Goal: Transaction & Acquisition: Purchase product/service

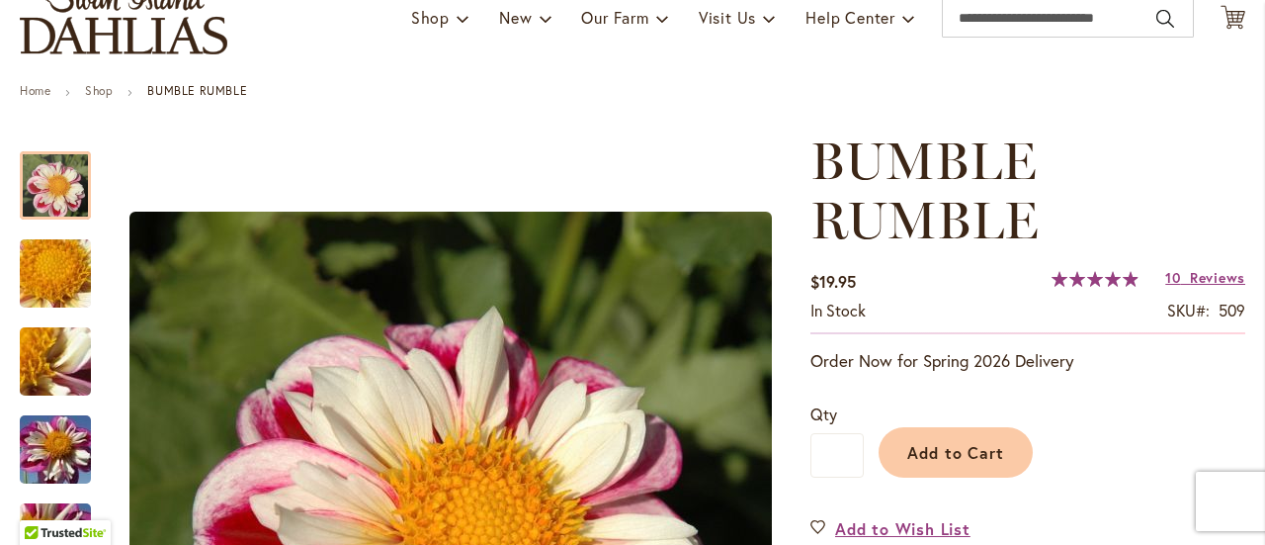
scroll to position [297, 0]
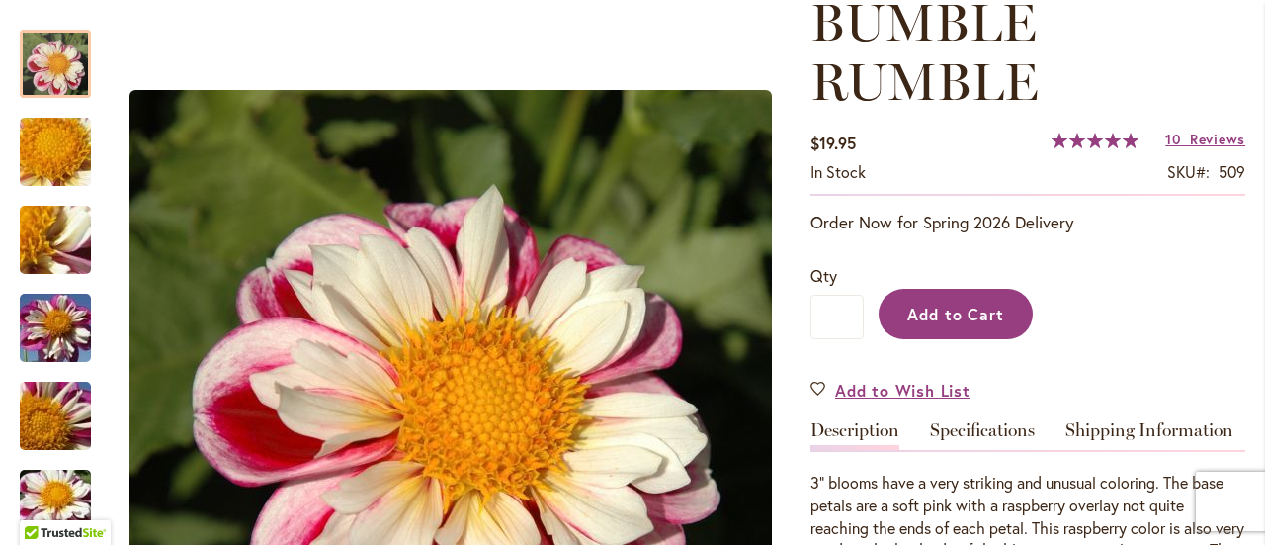
click at [950, 311] on span "Add to Cart" at bounding box center [957, 313] width 98 height 21
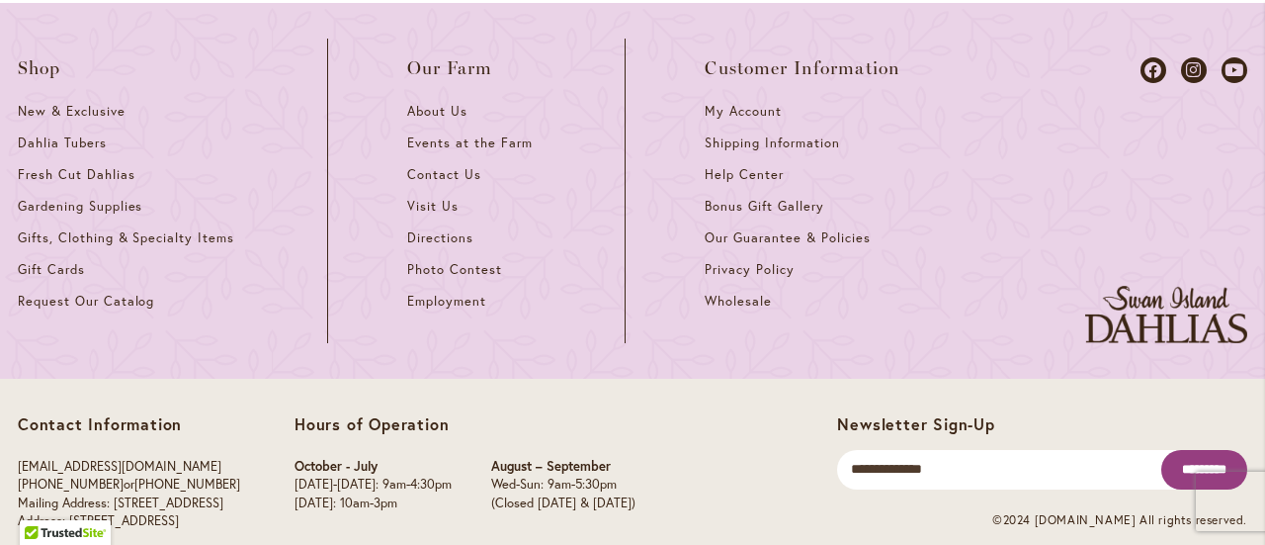
scroll to position [5508, 0]
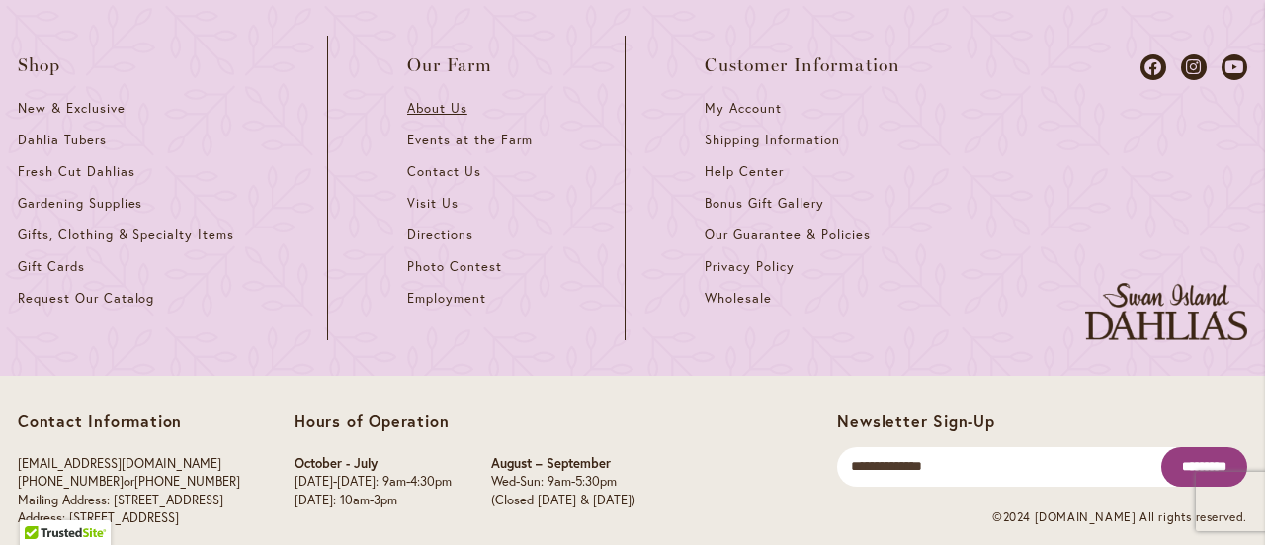
click at [421, 100] on span "About Us" at bounding box center [437, 108] width 60 height 17
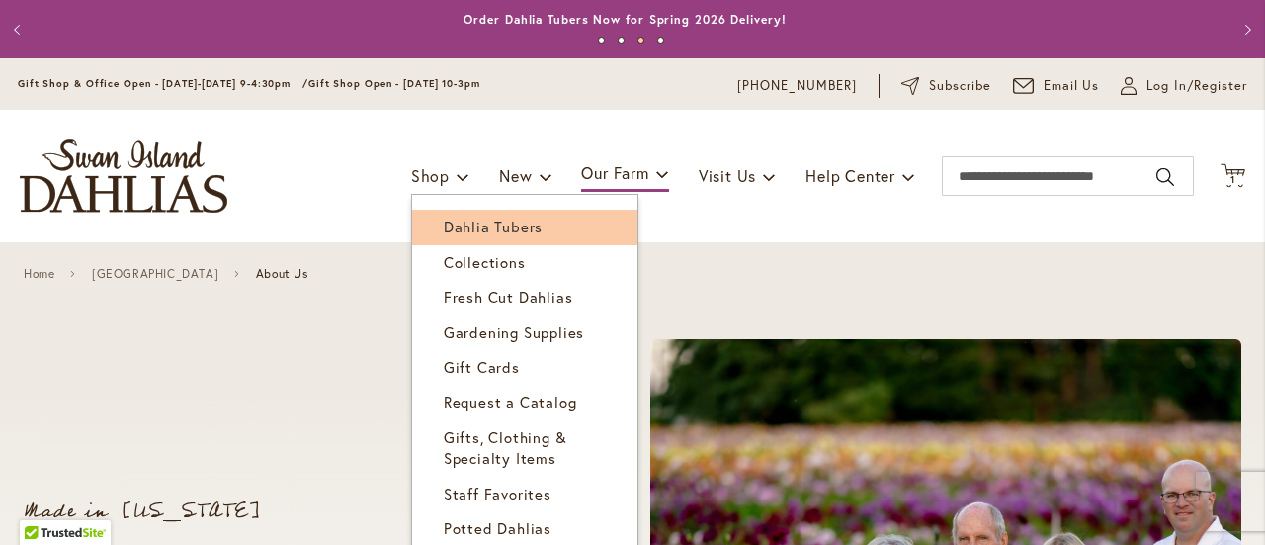
click at [431, 215] on link "Dahlia Tubers" at bounding box center [524, 227] width 225 height 35
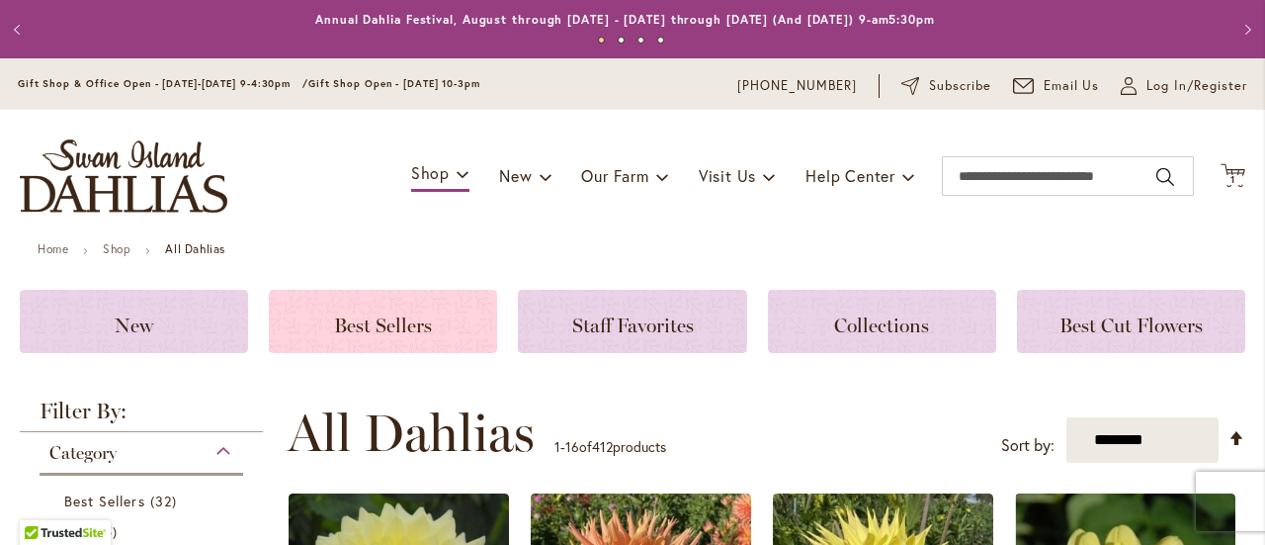
click at [322, 316] on h3 "Best Sellers" at bounding box center [383, 321] width 181 height 22
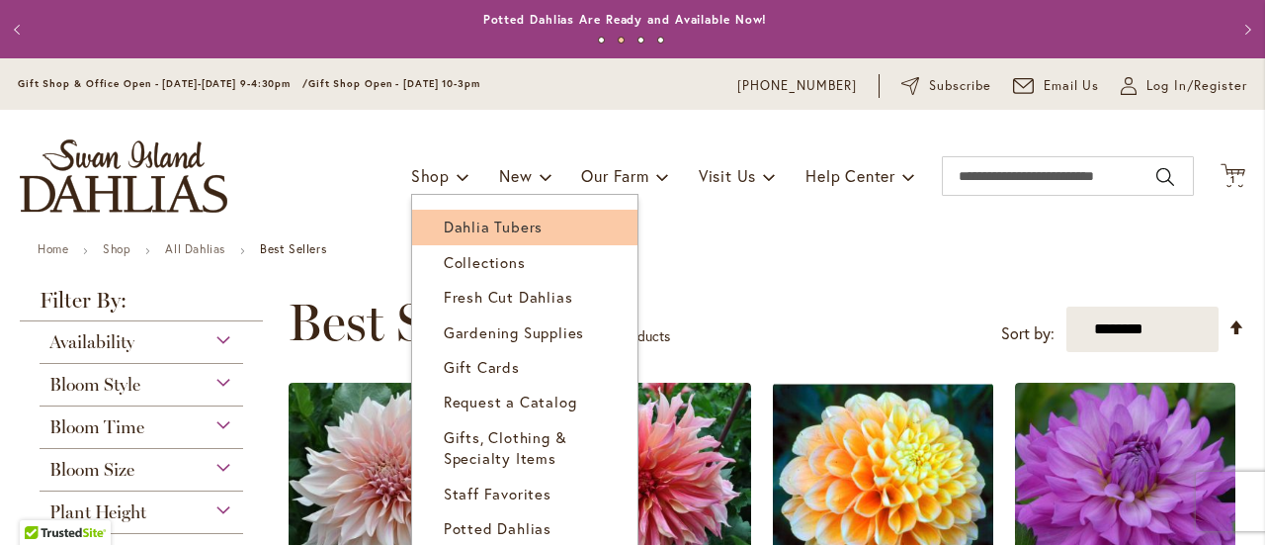
click at [451, 232] on span "Dahlia Tubers" at bounding box center [493, 226] width 99 height 20
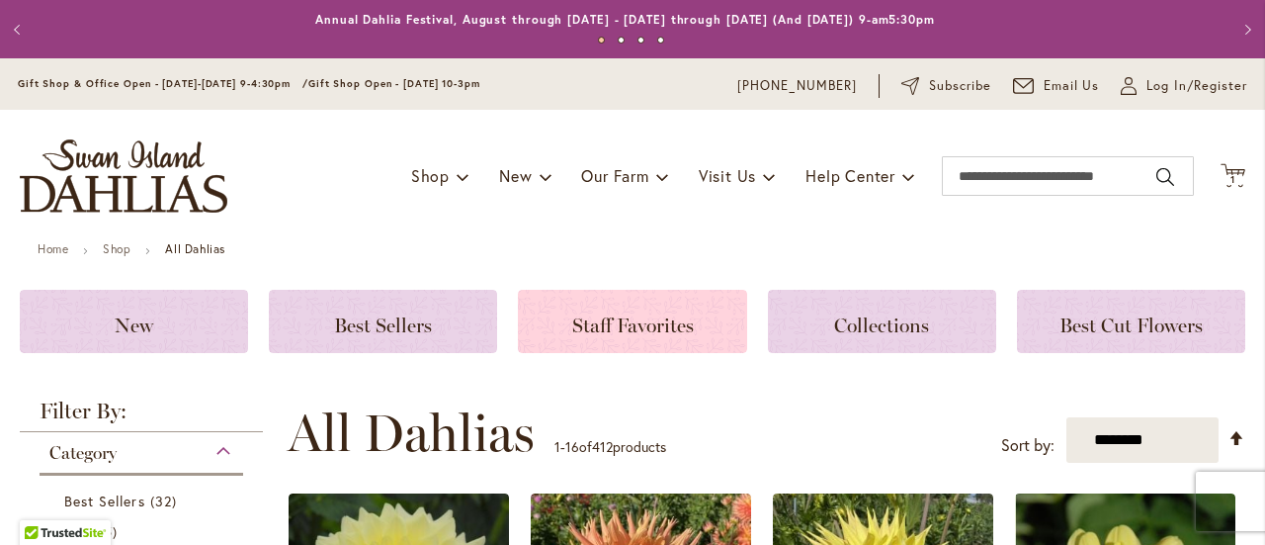
click at [628, 319] on span "Staff Favorites" at bounding box center [633, 325] width 122 height 24
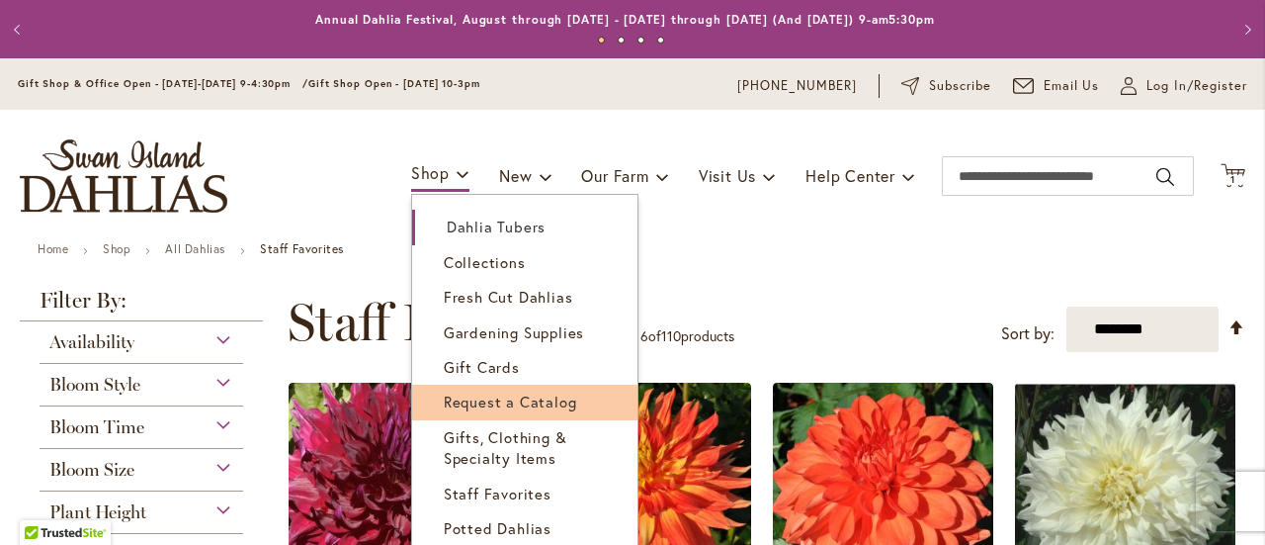
click at [444, 393] on span "Request a Catalog" at bounding box center [510, 401] width 133 height 20
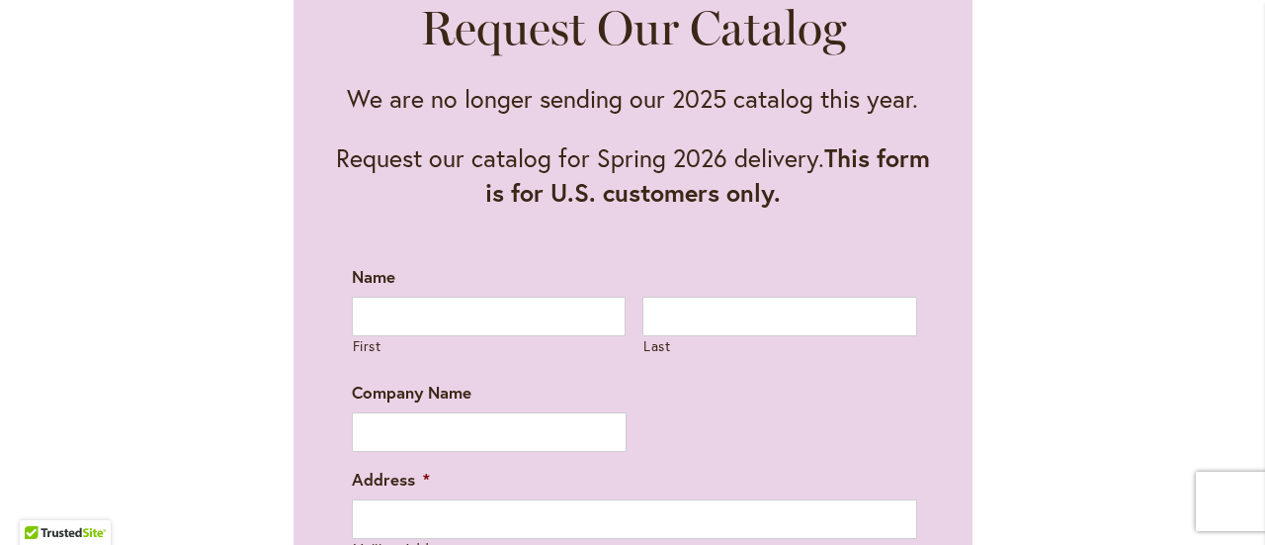
scroll to position [1087, 0]
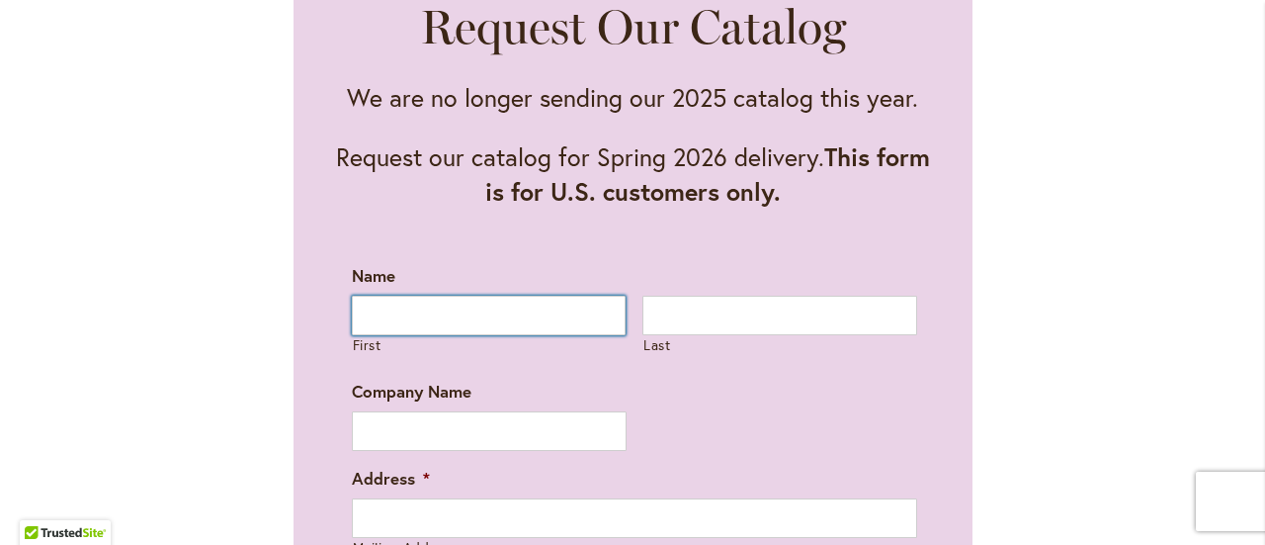
click at [425, 313] on input "First" at bounding box center [489, 316] width 275 height 40
type input "******"
type input "*******"
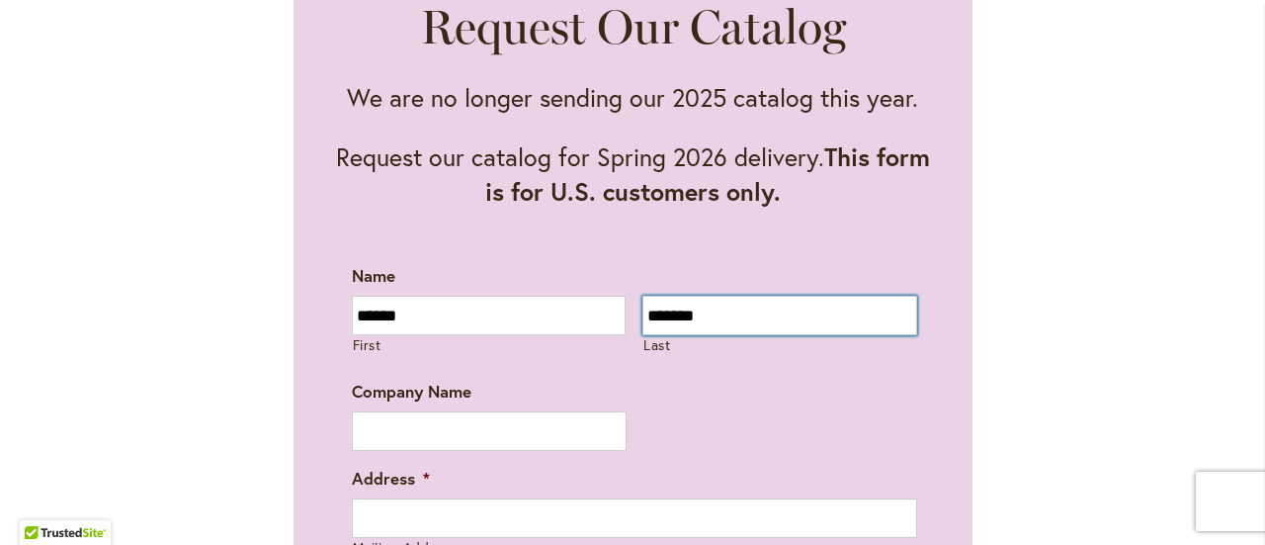
type input "**********"
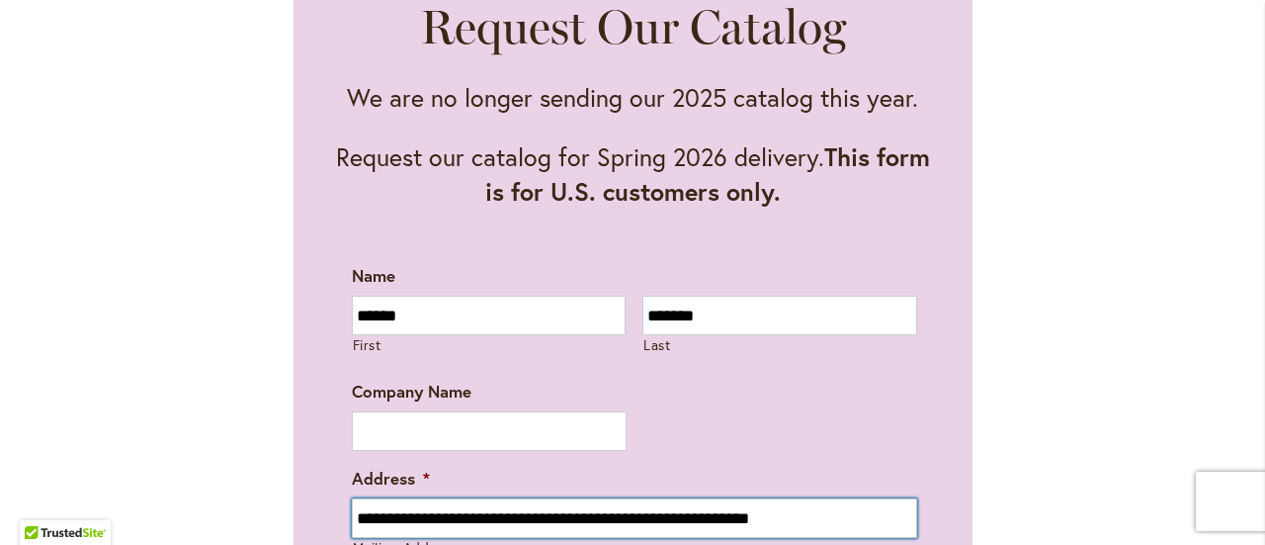
type input "**********"
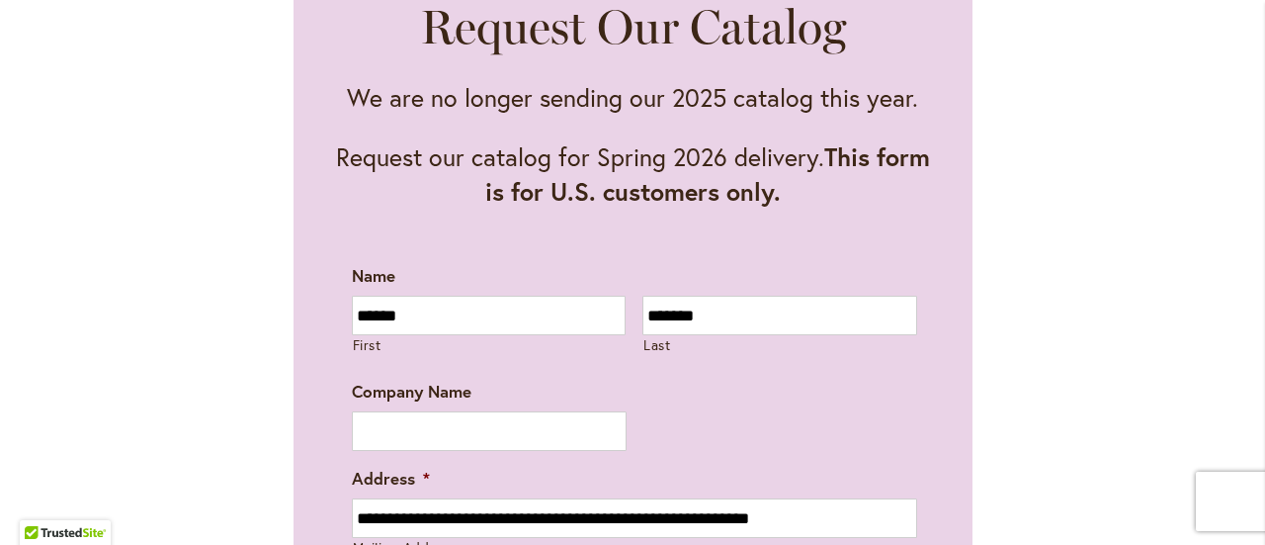
type input "**"
type input "**********"
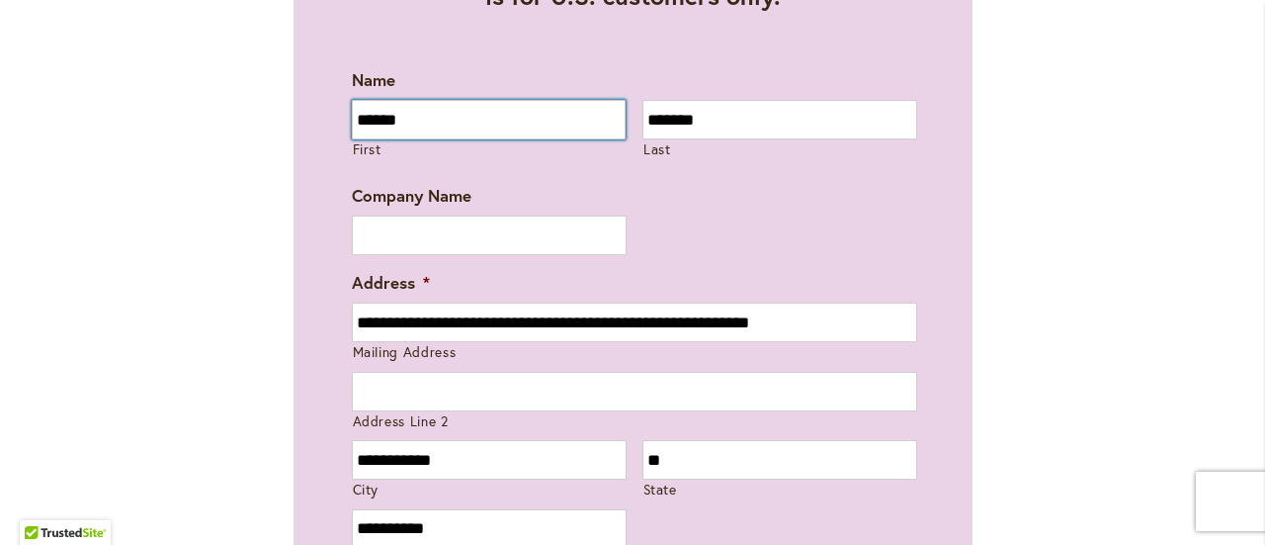
scroll to position [1285, 0]
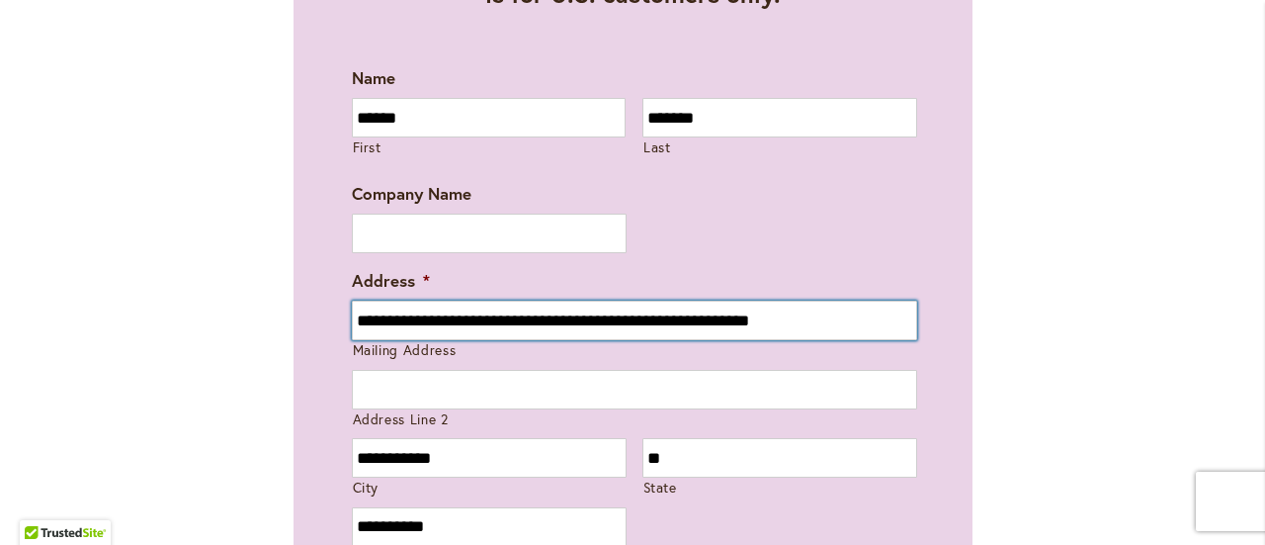
drag, startPoint x: 476, startPoint y: 317, endPoint x: 880, endPoint y: 314, distance: 404.3
click at [880, 314] on input "**********" at bounding box center [634, 321] width 565 height 40
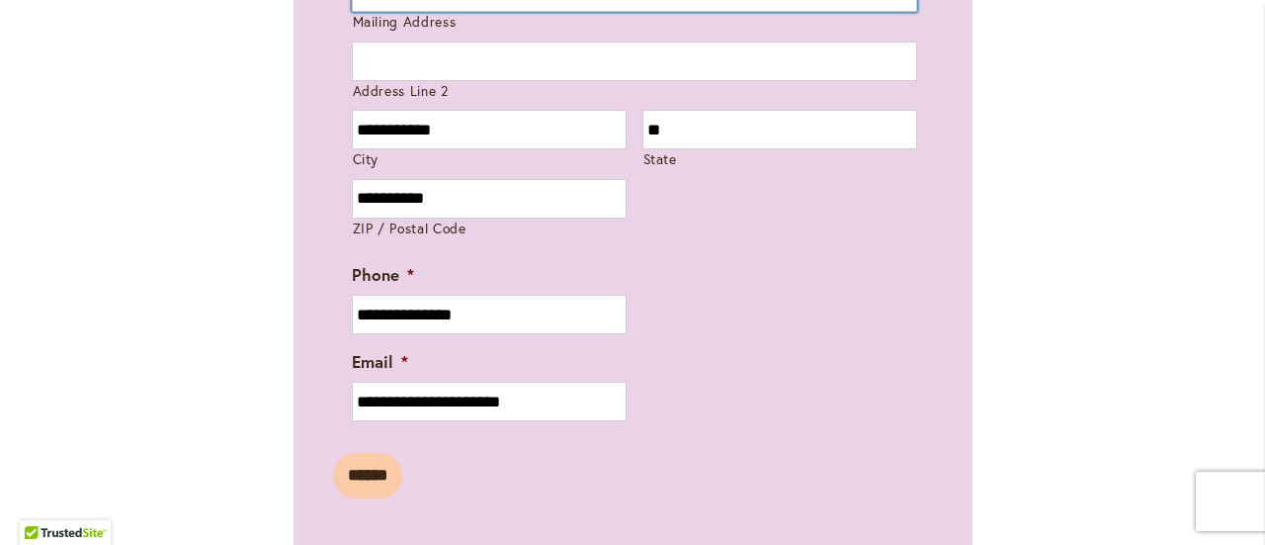
scroll to position [1681, 0]
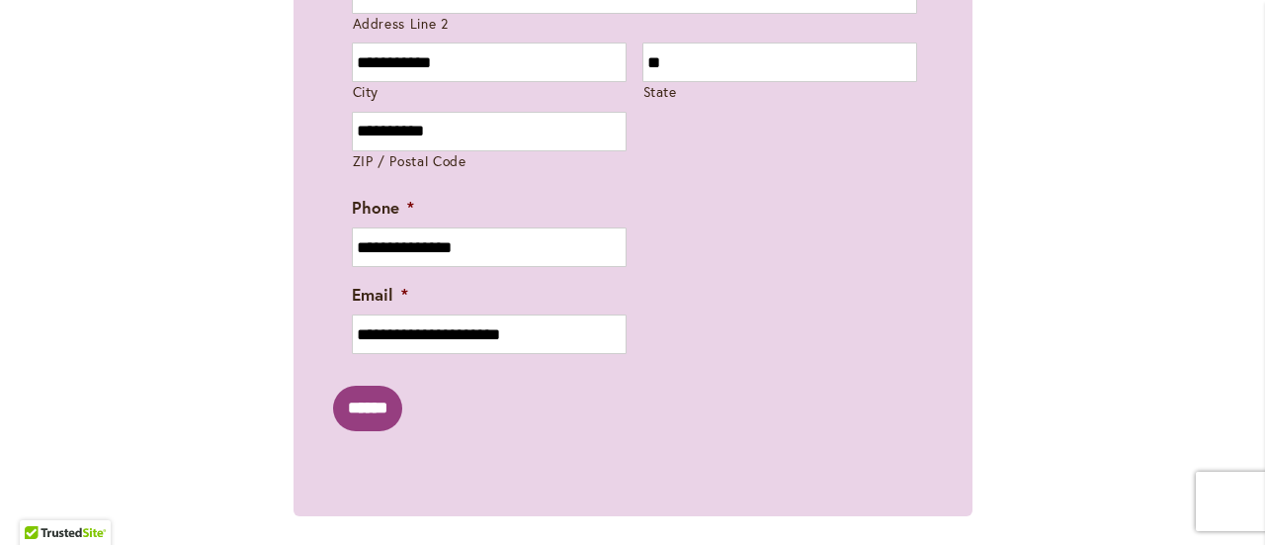
type input "**********"
click at [386, 425] on input "******" at bounding box center [367, 408] width 69 height 45
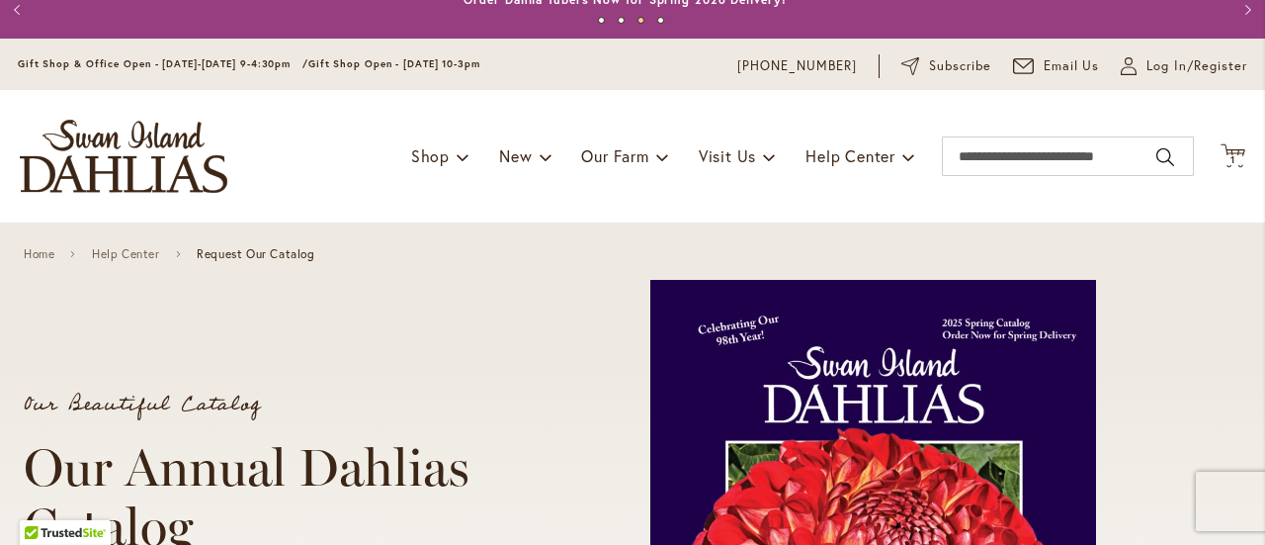
scroll to position [0, 0]
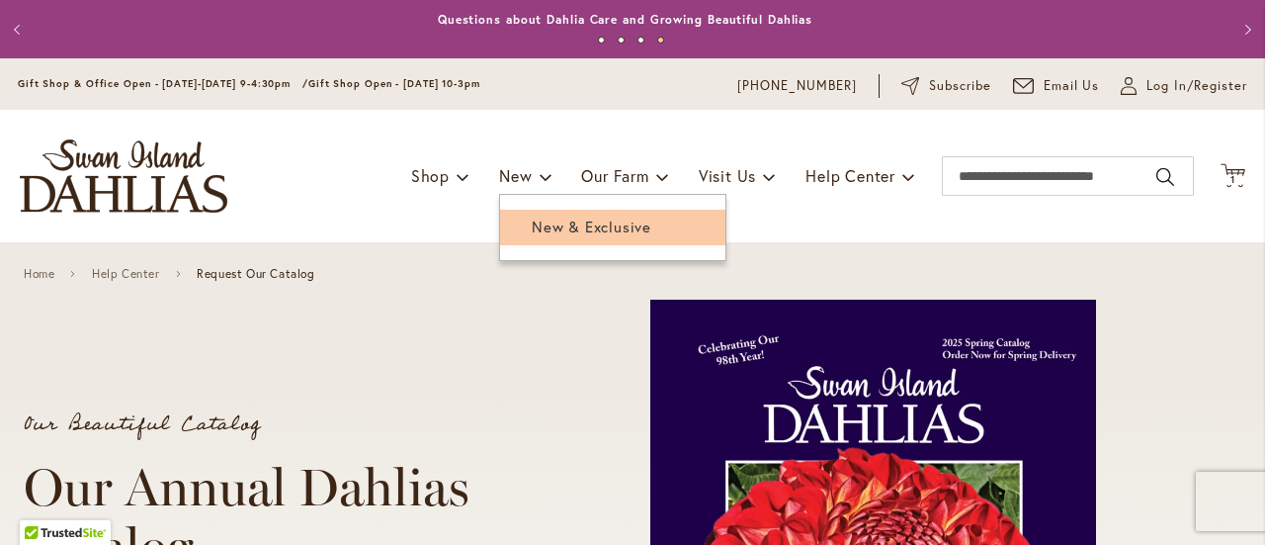
click at [532, 225] on span "New & Exclusive" at bounding box center [592, 226] width 120 height 20
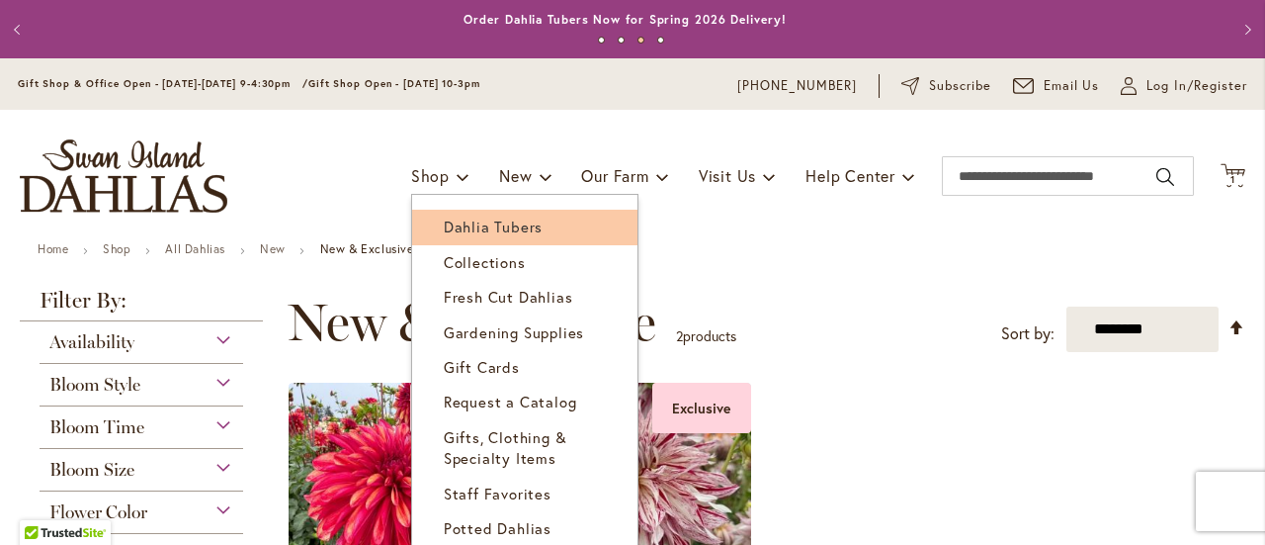
click at [457, 228] on span "Dahlia Tubers" at bounding box center [493, 226] width 99 height 20
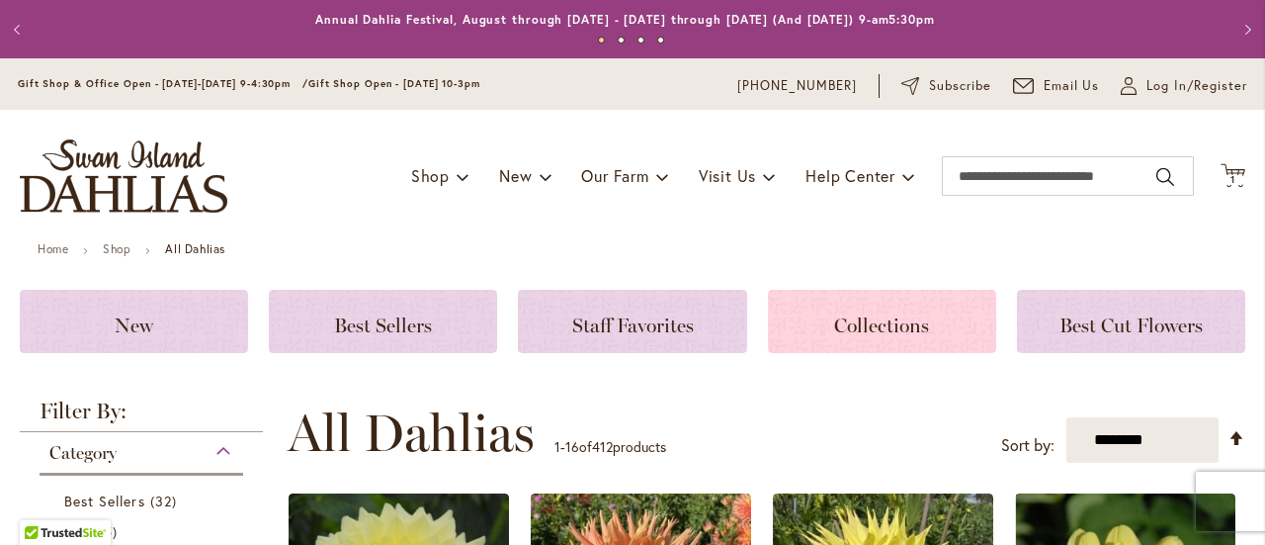
click at [863, 337] on div "Collections" at bounding box center [882, 321] width 228 height 63
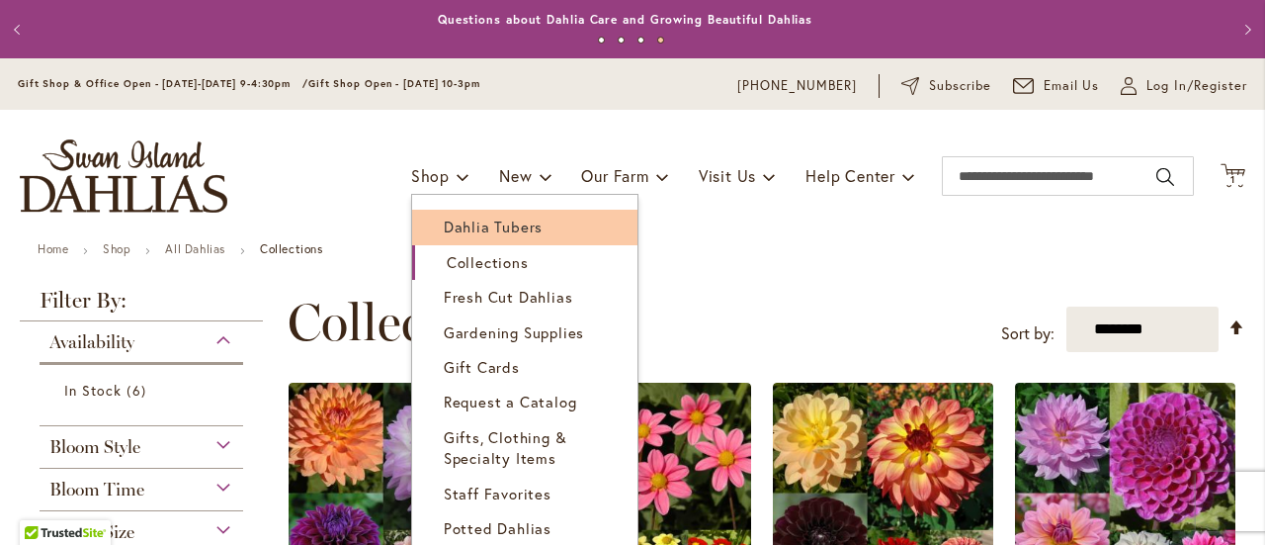
click at [449, 233] on span "Dahlia Tubers" at bounding box center [493, 226] width 99 height 20
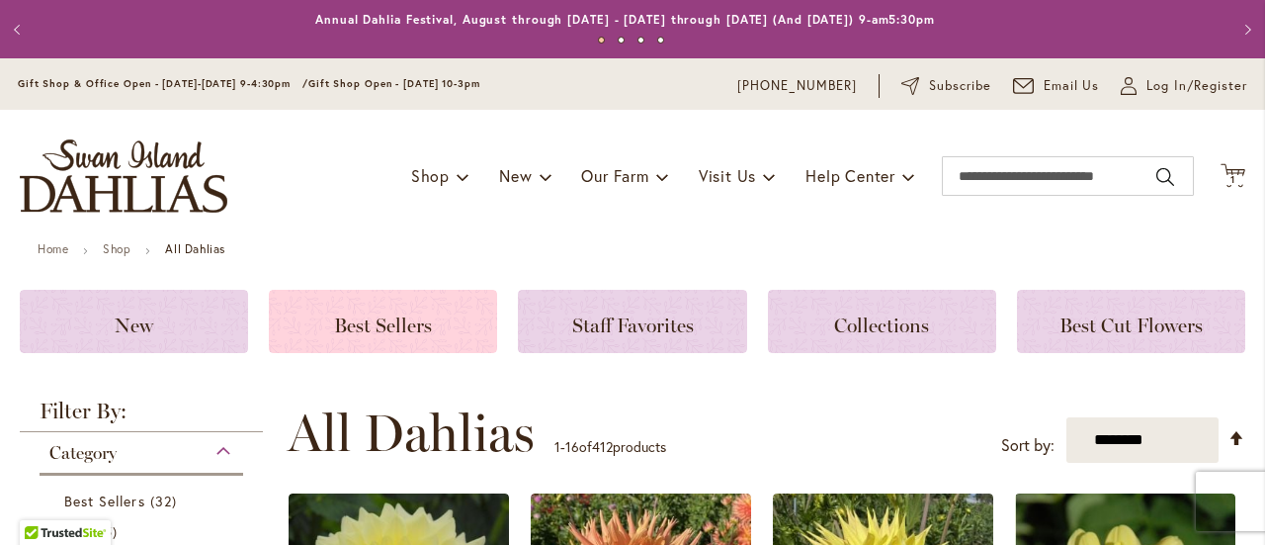
click at [413, 307] on div "Best Sellers" at bounding box center [383, 321] width 228 height 63
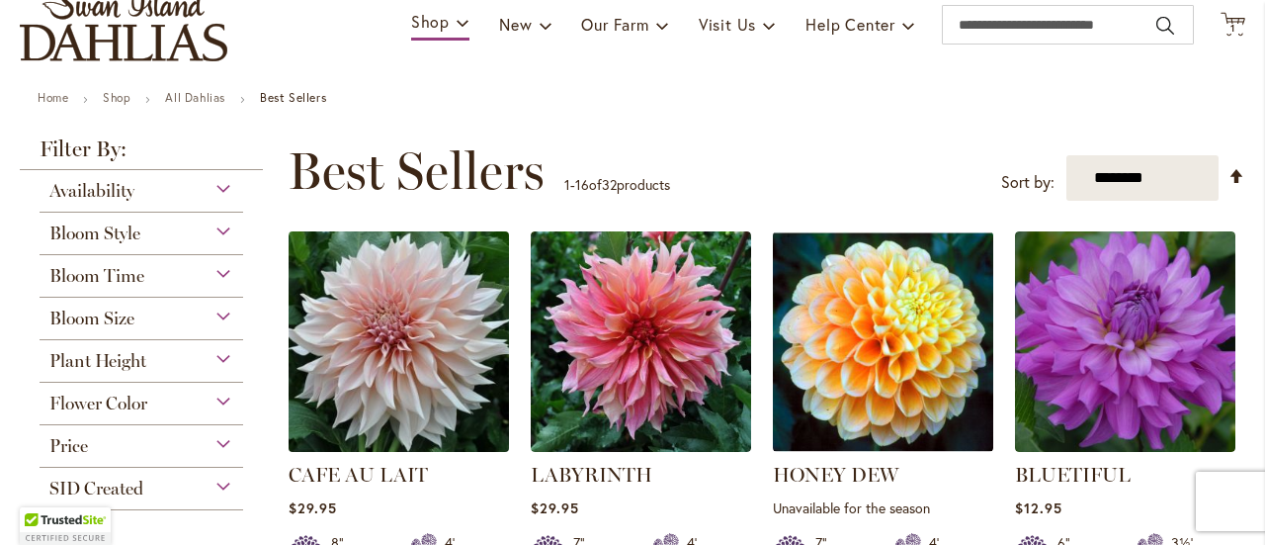
scroll to position [198, 0]
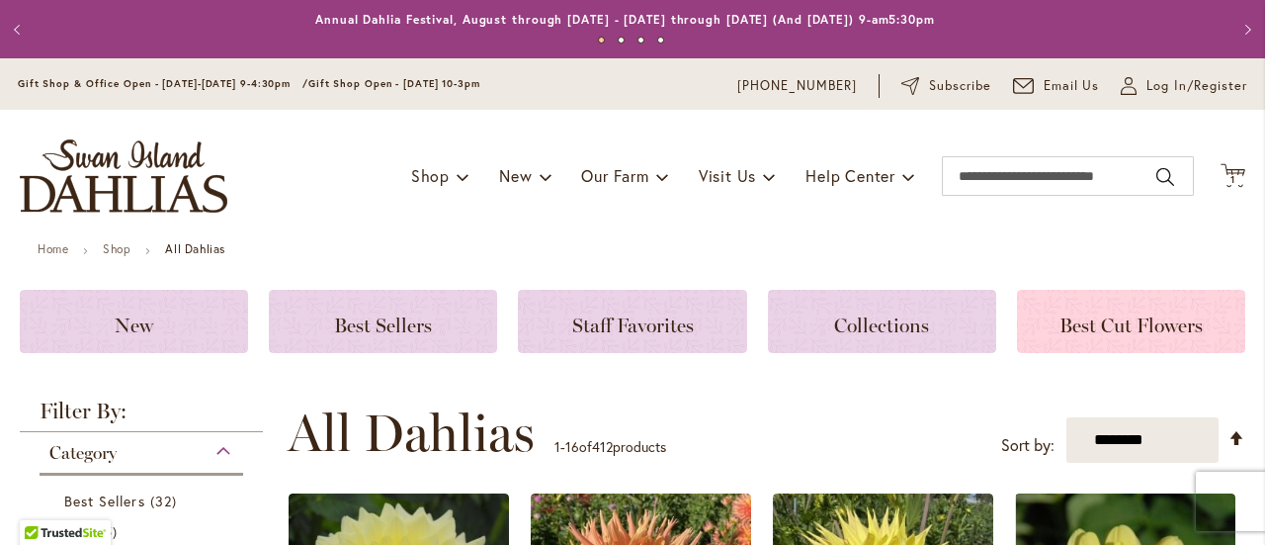
click at [1136, 313] on span "Best Cut Flowers" at bounding box center [1131, 325] width 143 height 24
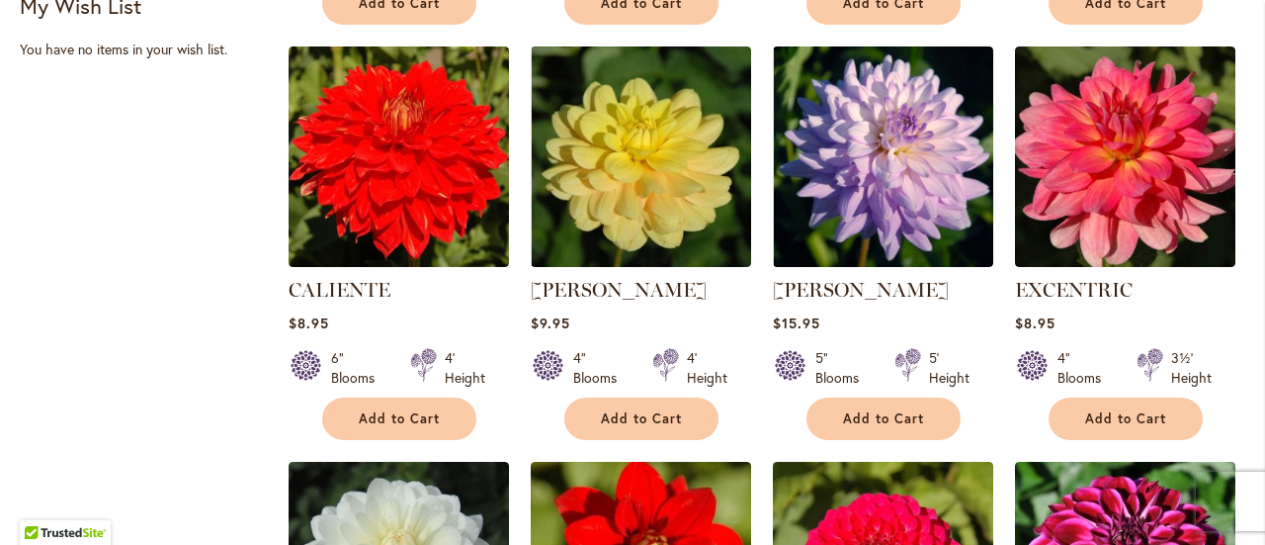
scroll to position [791, 0]
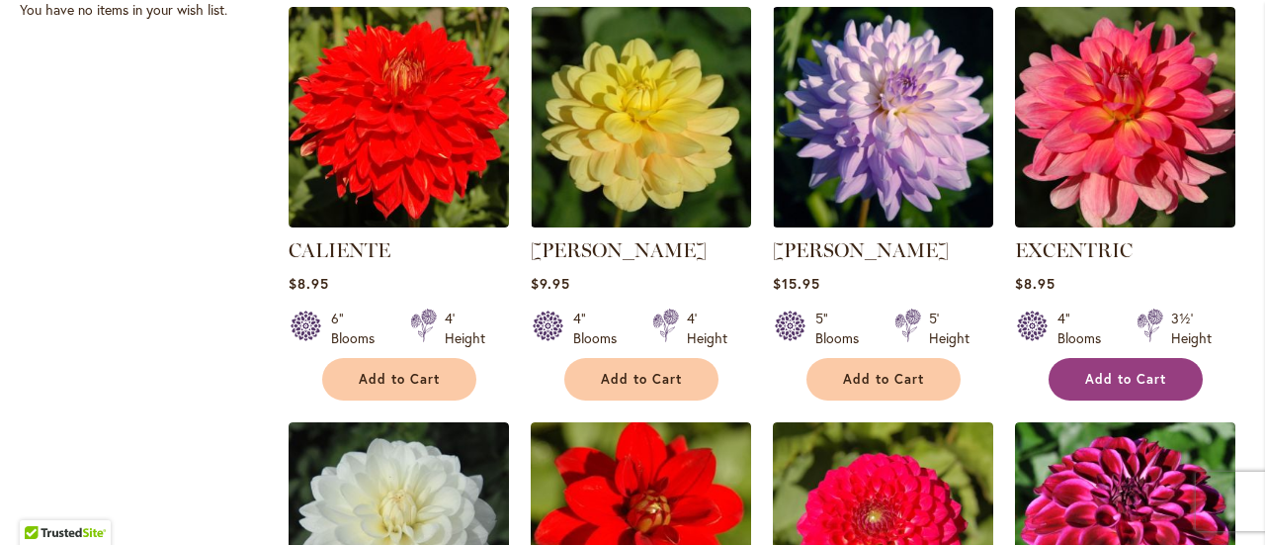
click at [1123, 371] on span "Add to Cart" at bounding box center [1125, 379] width 81 height 17
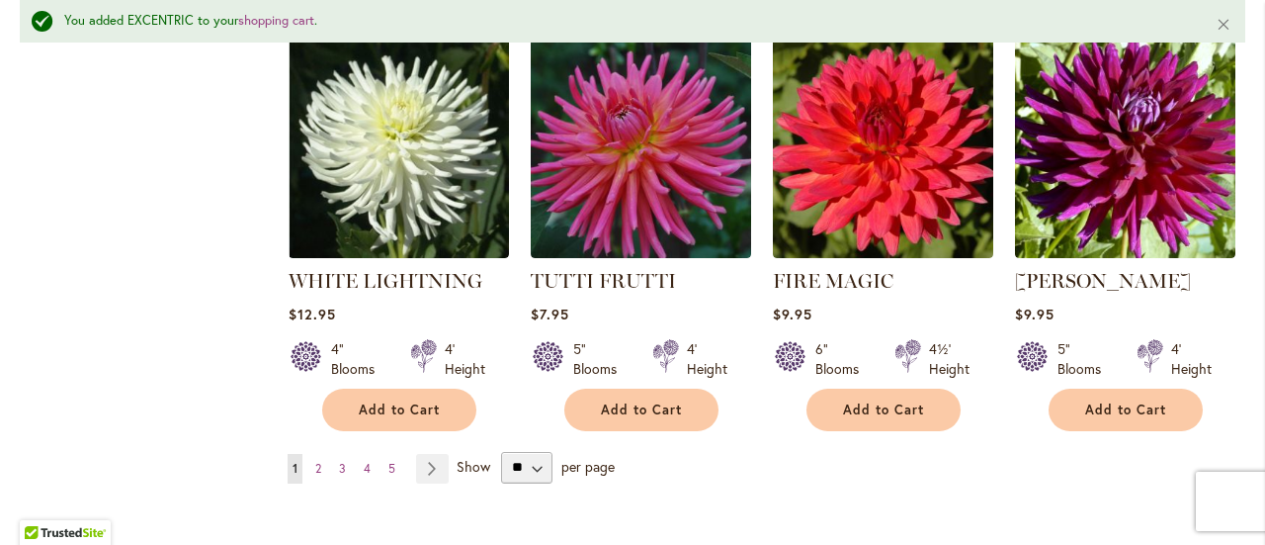
scroll to position [1831, 0]
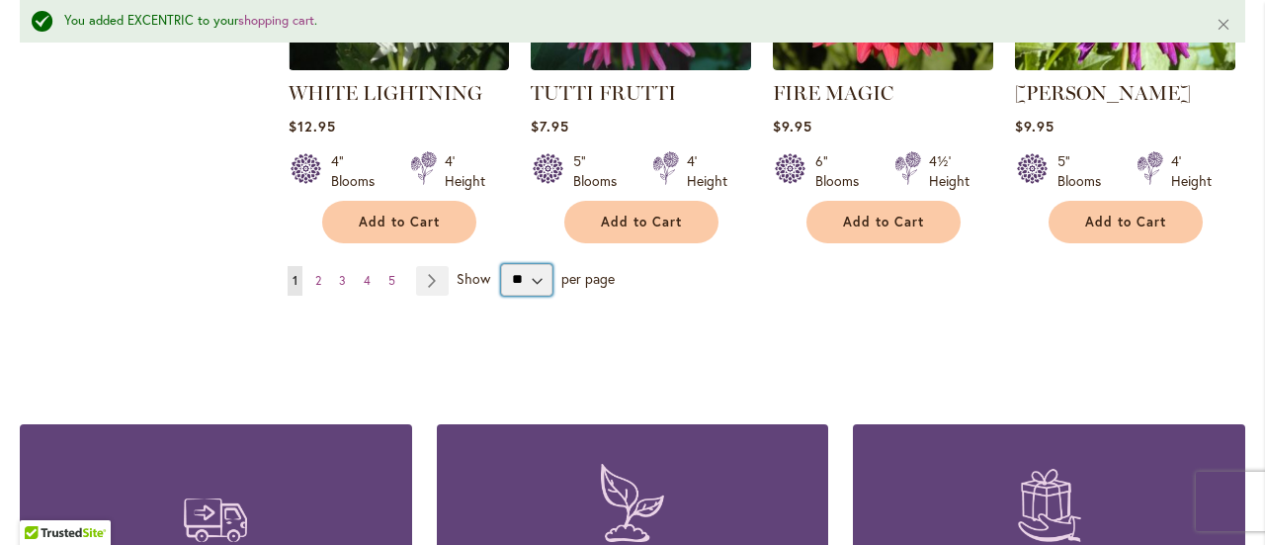
click at [537, 274] on select "** ** ** **" at bounding box center [526, 280] width 51 height 32
select select "**"
click at [501, 264] on select "** ** ** **" at bounding box center [526, 280] width 51 height 32
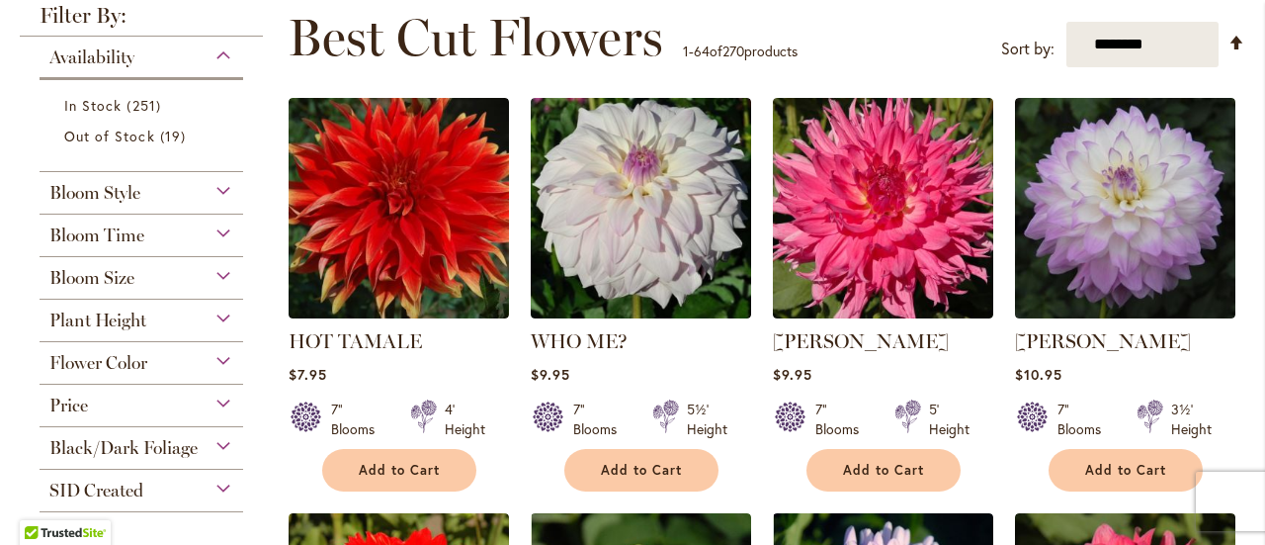
scroll to position [297, 0]
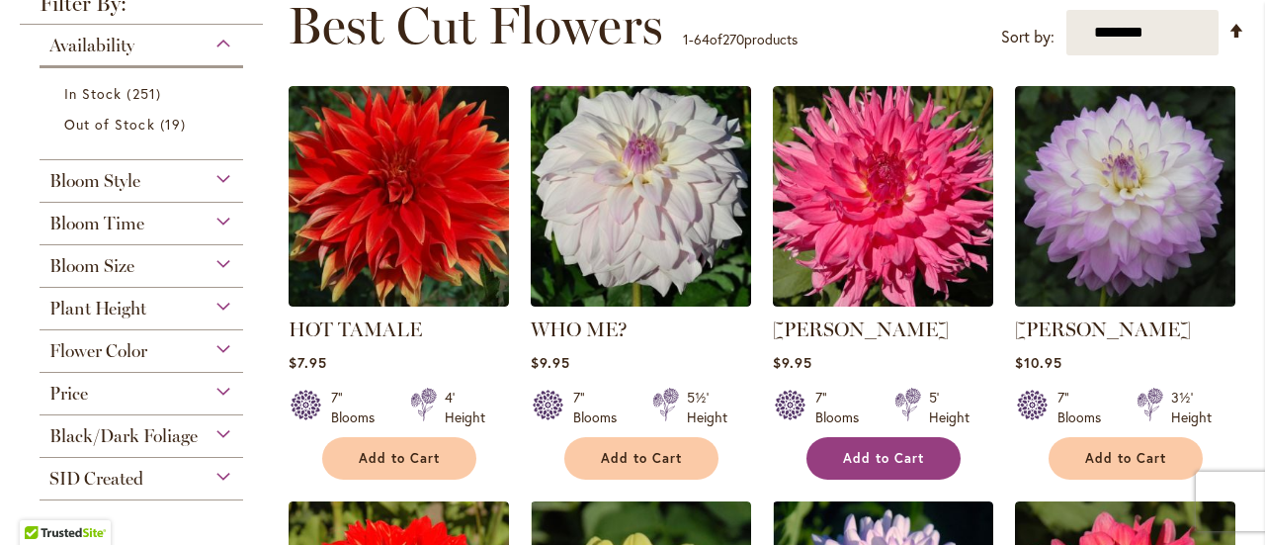
click at [855, 443] on button "Add to Cart" at bounding box center [884, 458] width 154 height 43
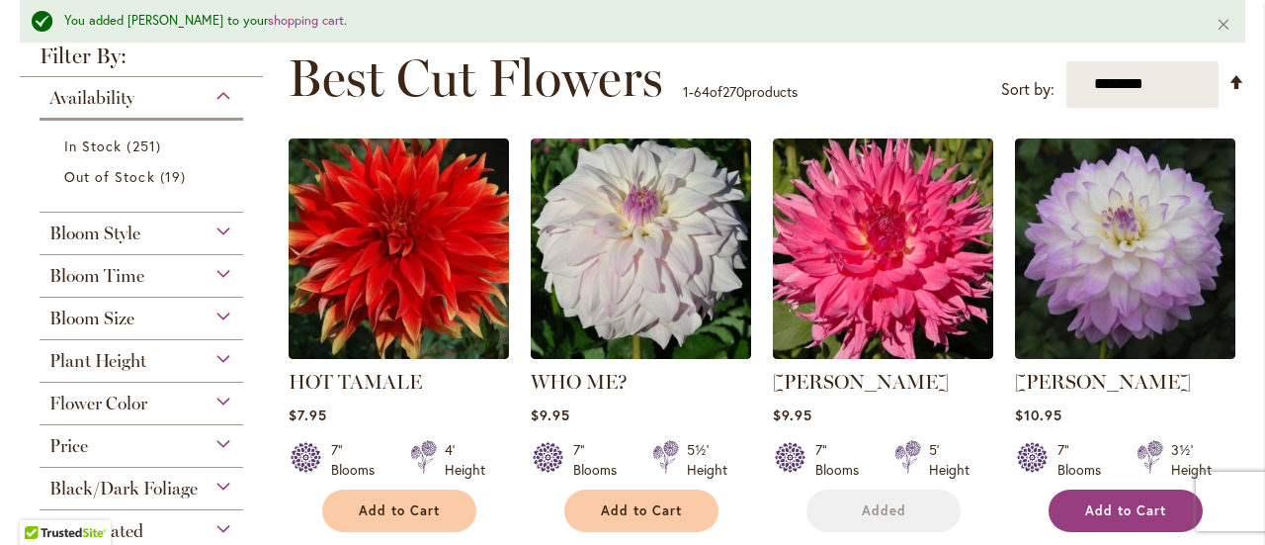
scroll to position [348, 0]
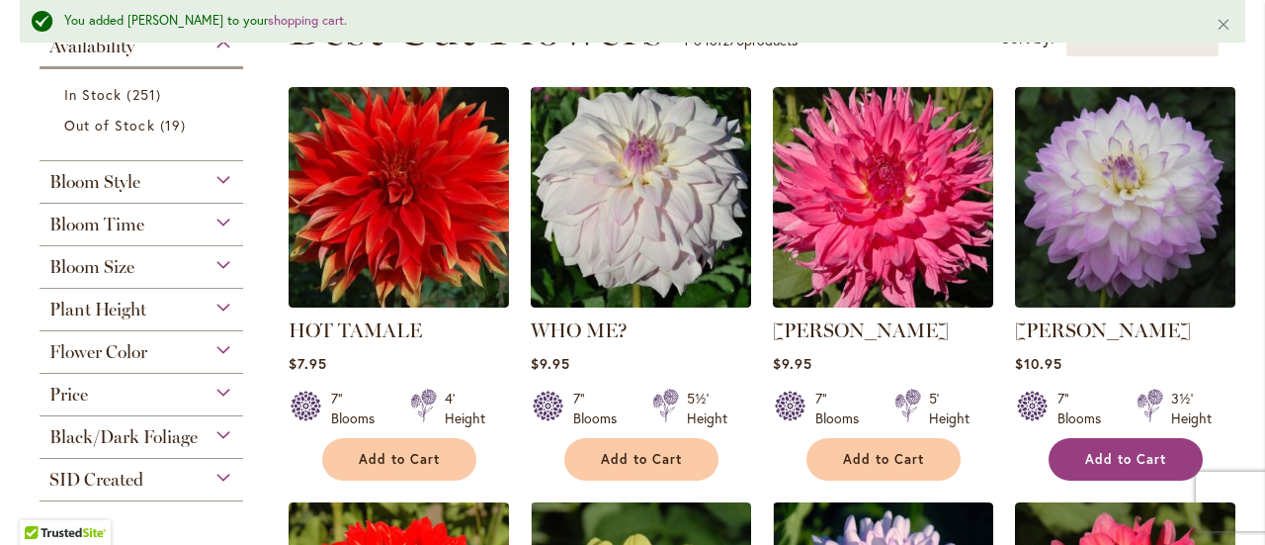
click at [1121, 452] on span "Add to Cart" at bounding box center [1125, 459] width 81 height 17
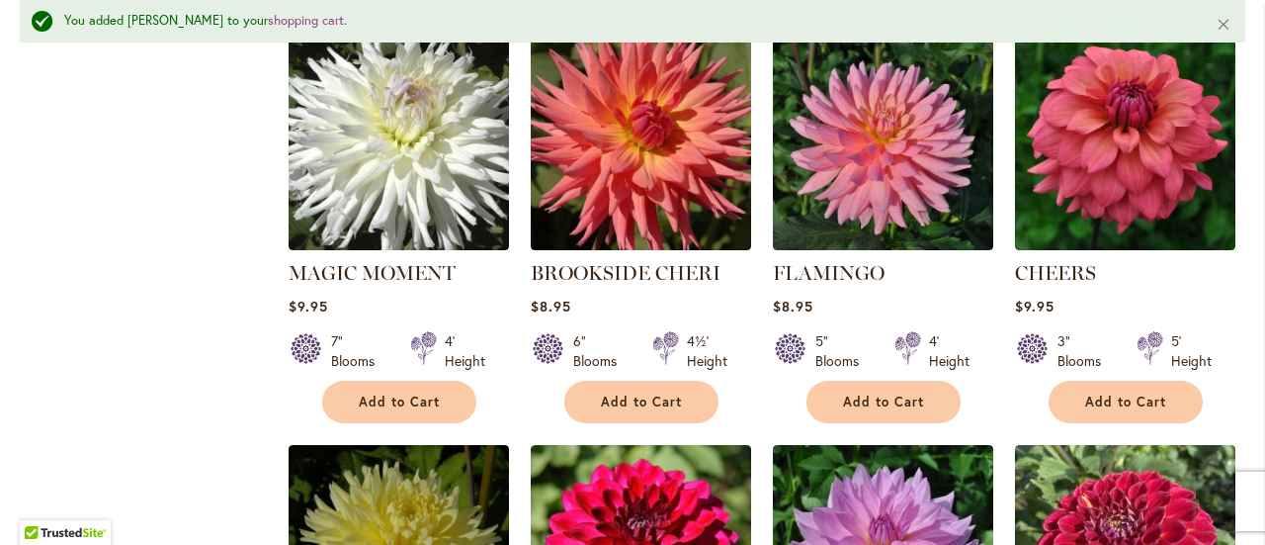
scroll to position [3314, 0]
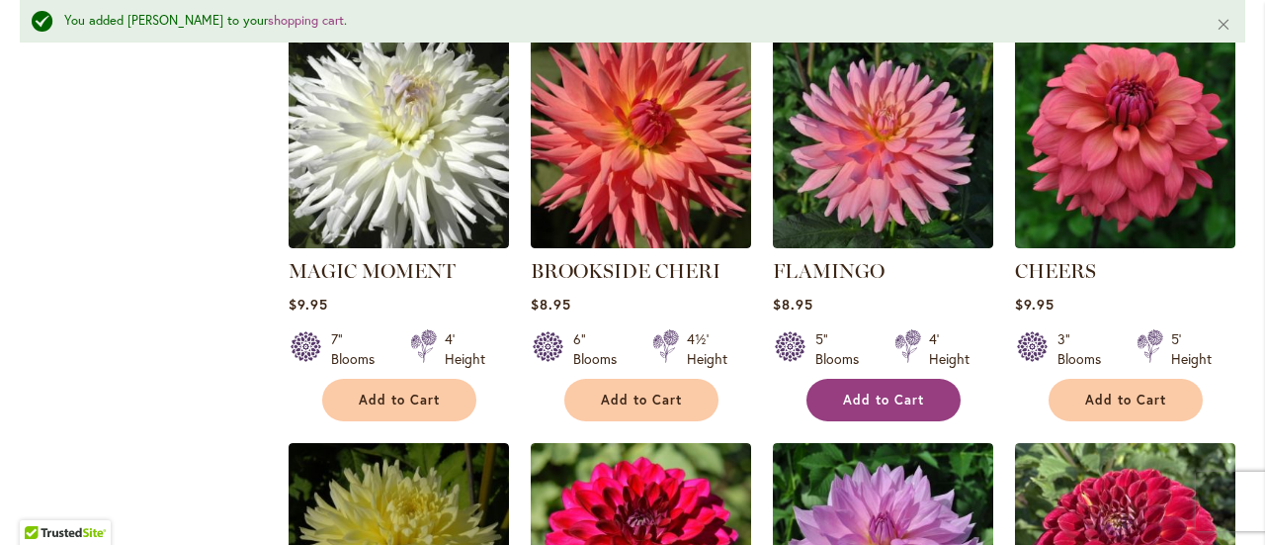
click at [849, 391] on span "Add to Cart" at bounding box center [883, 399] width 81 height 17
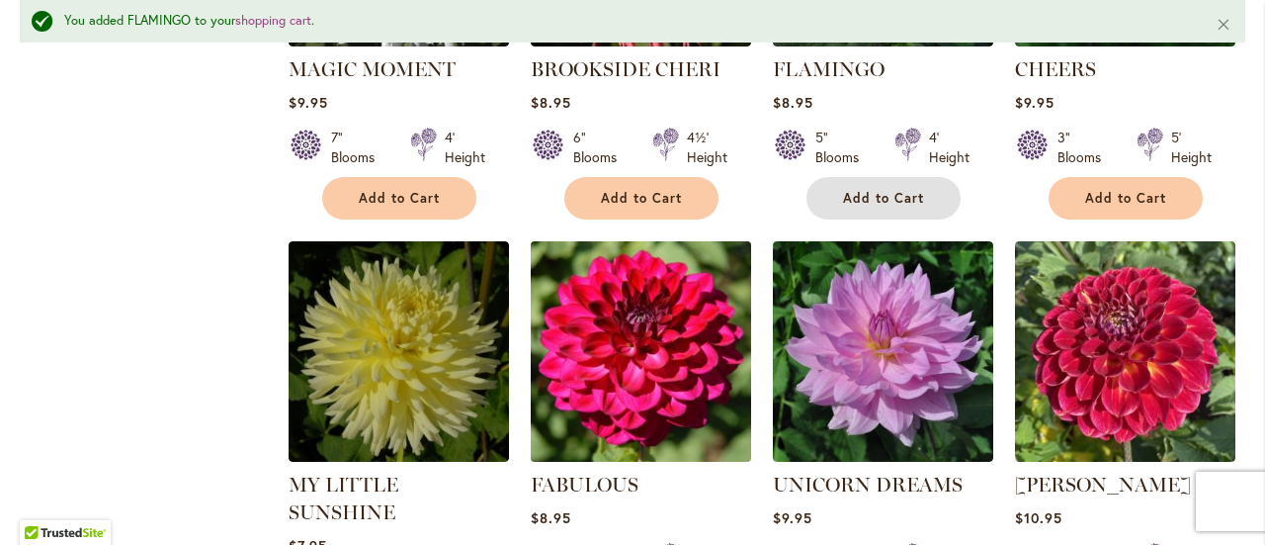
scroll to position [3610, 0]
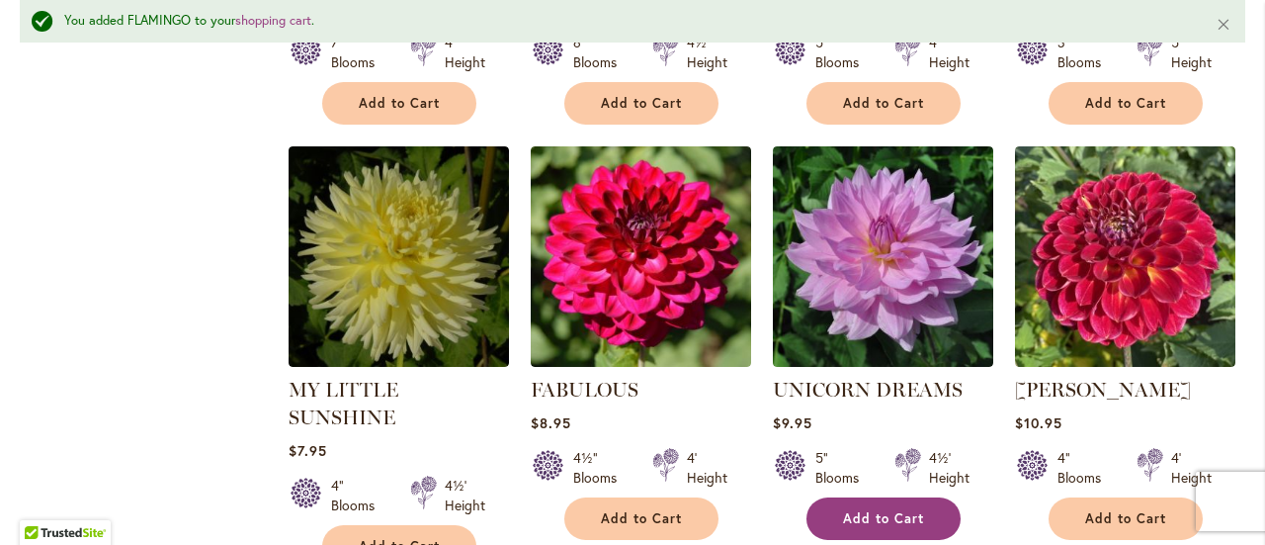
click at [875, 510] on span "Add to Cart" at bounding box center [883, 518] width 81 height 17
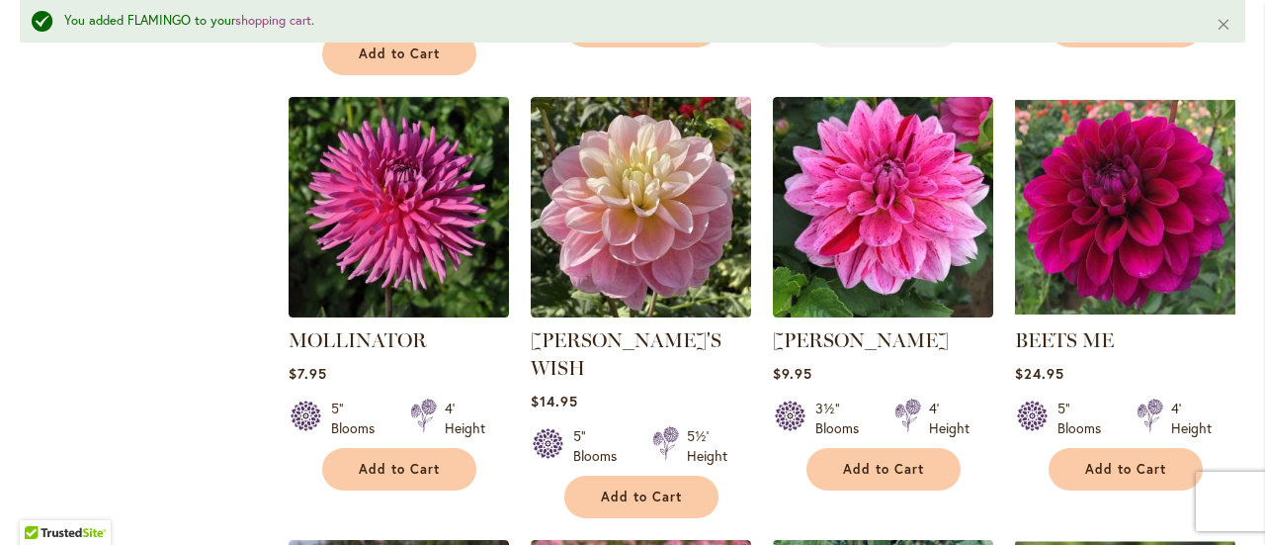
scroll to position [4105, 0]
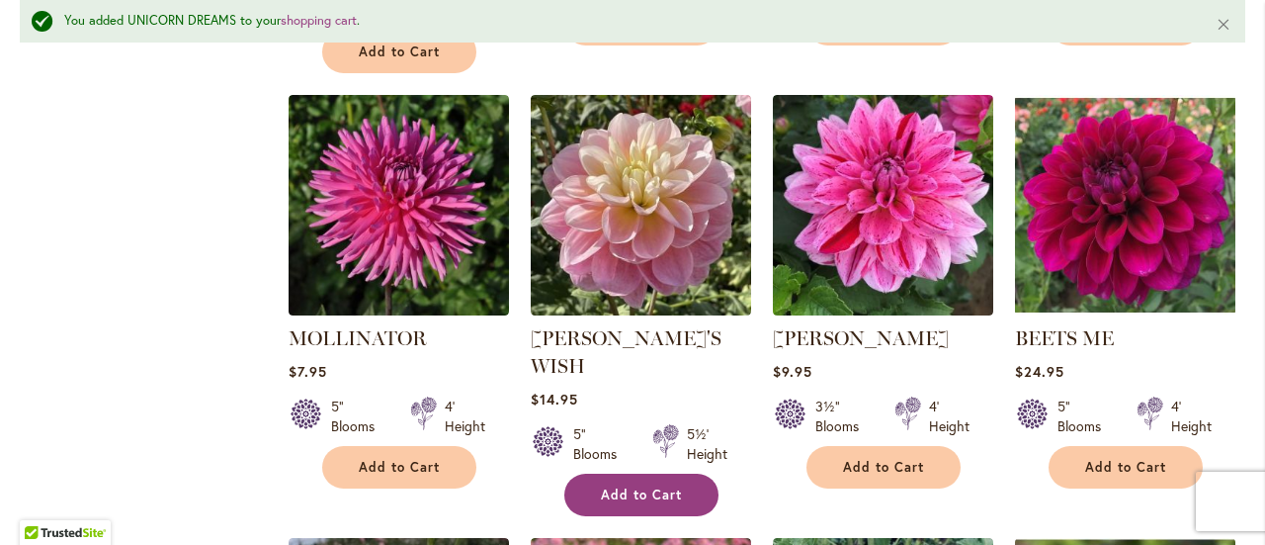
click at [669, 486] on span "Add to Cart" at bounding box center [641, 494] width 81 height 17
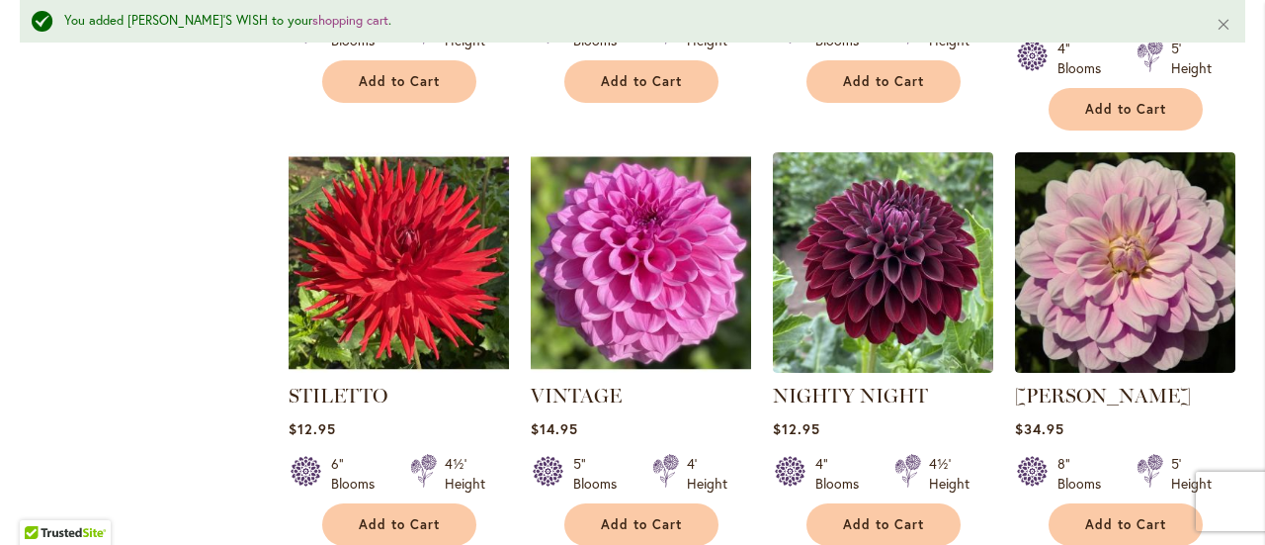
scroll to position [4994, 0]
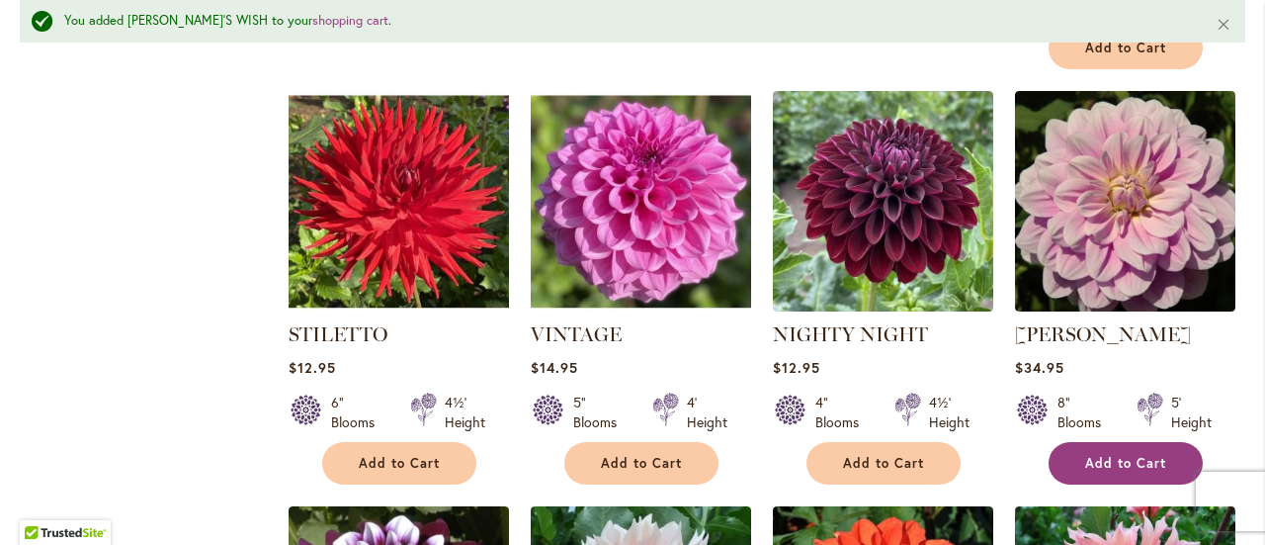
click at [1163, 442] on button "Add to Cart" at bounding box center [1126, 463] width 154 height 43
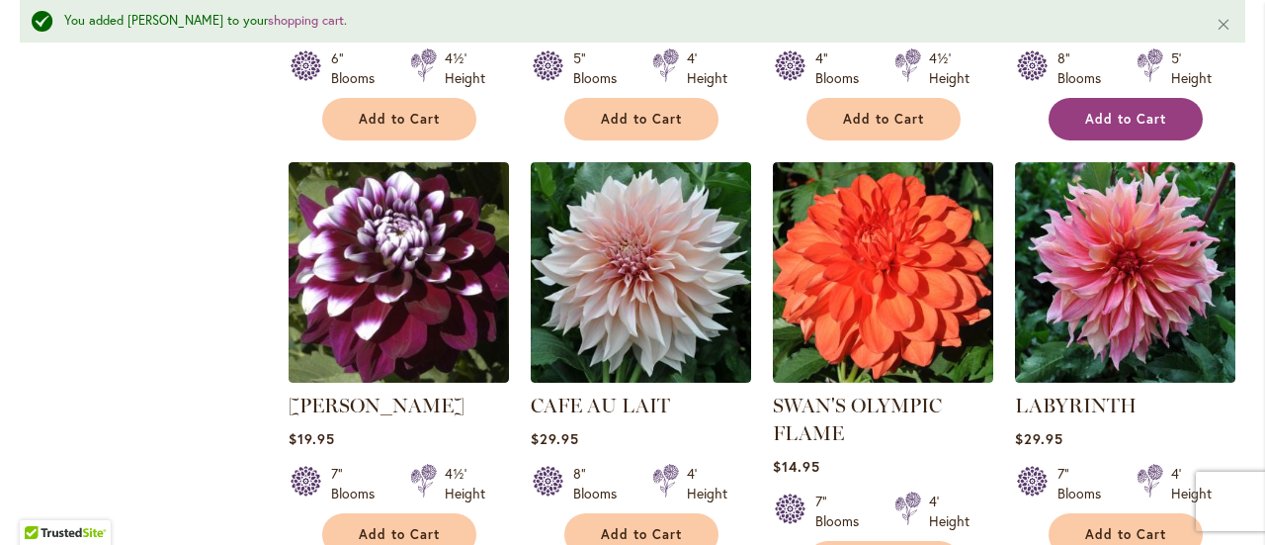
scroll to position [5291, 0]
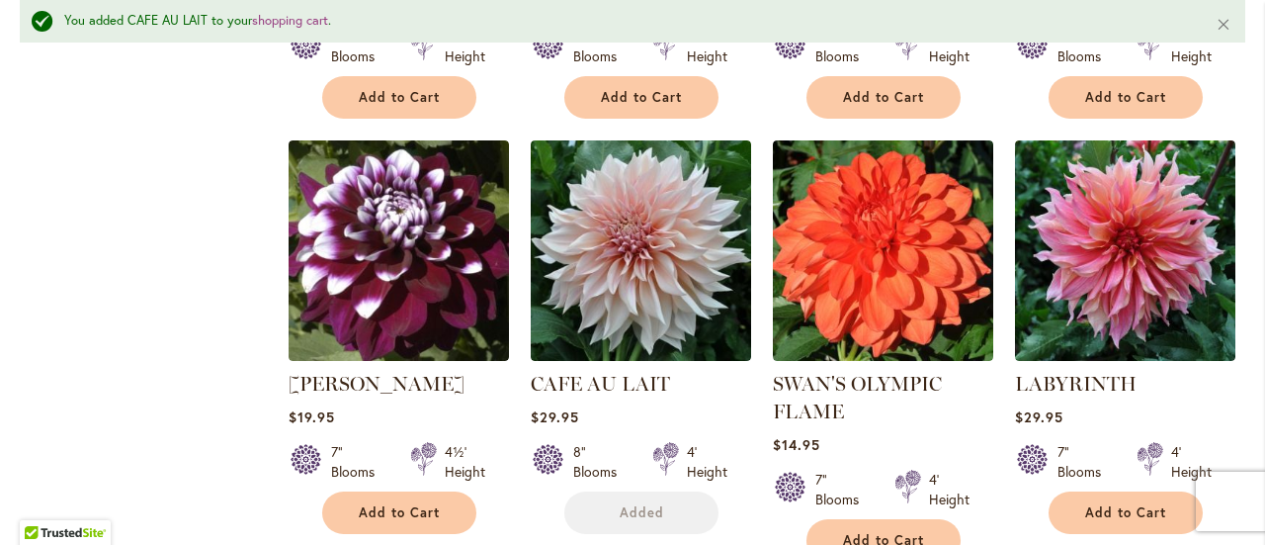
scroll to position [5489, 0]
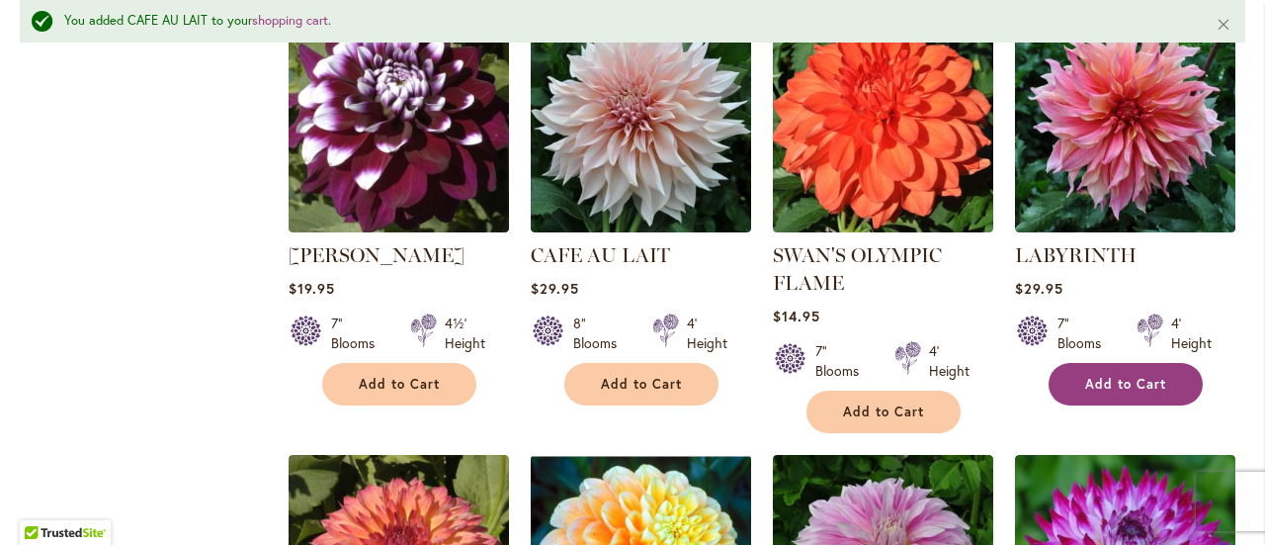
click at [1137, 376] on span "Add to Cart" at bounding box center [1125, 384] width 81 height 17
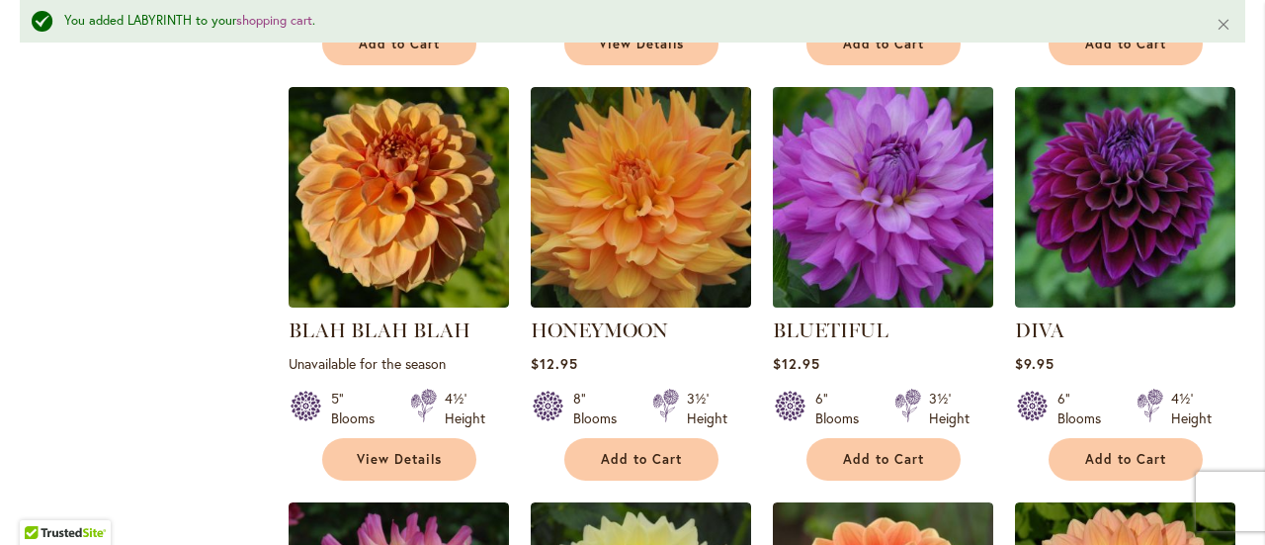
scroll to position [6279, 0]
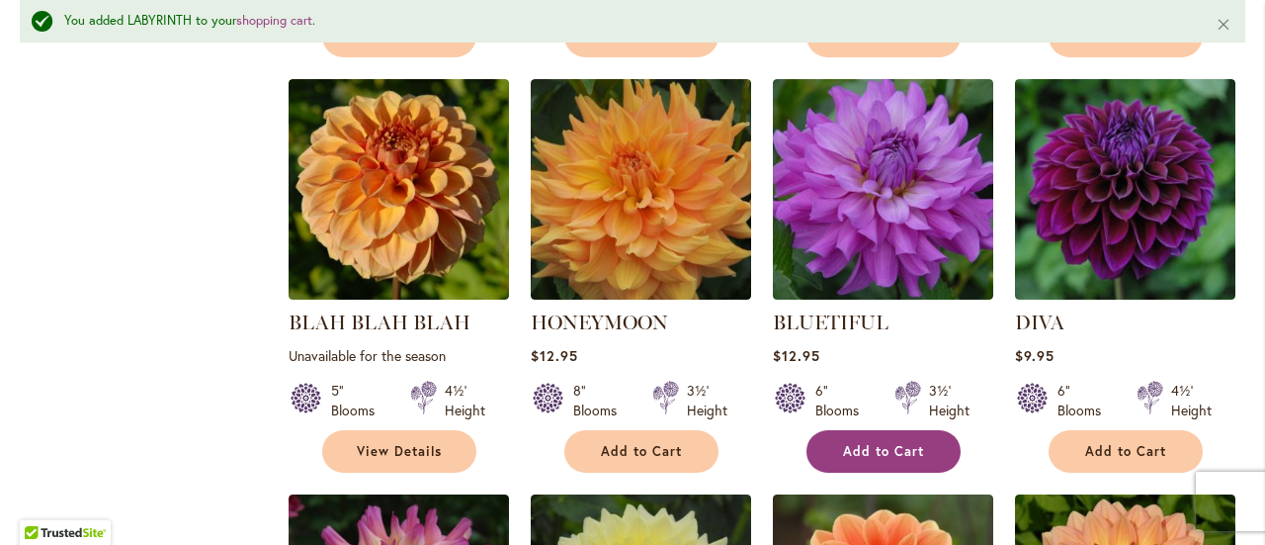
click at [907, 443] on span "Add to Cart" at bounding box center [883, 451] width 81 height 17
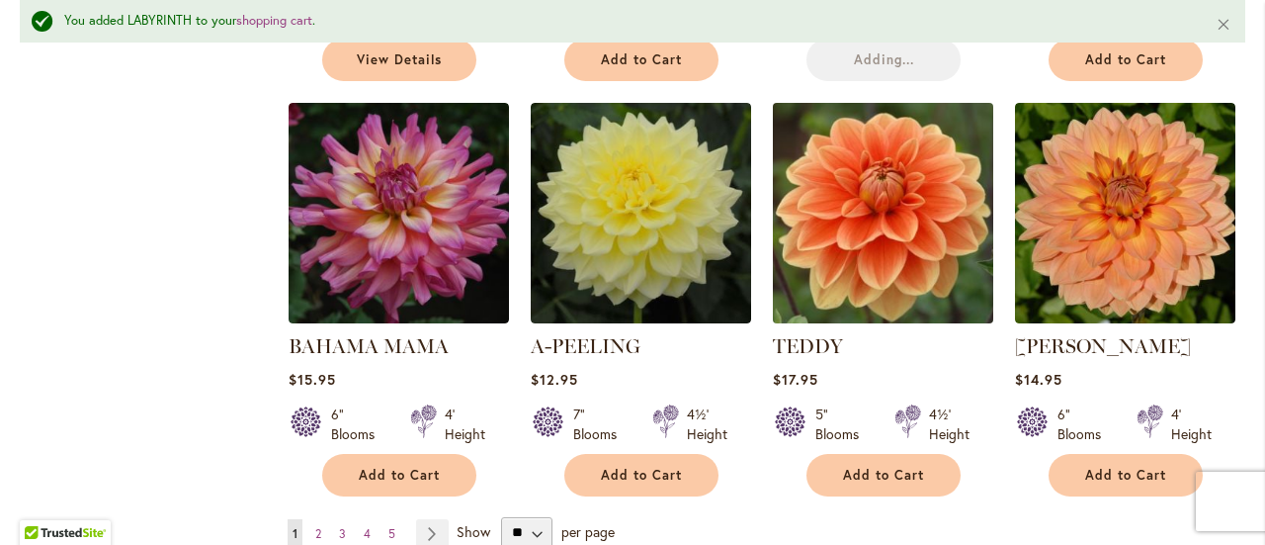
scroll to position [6675, 0]
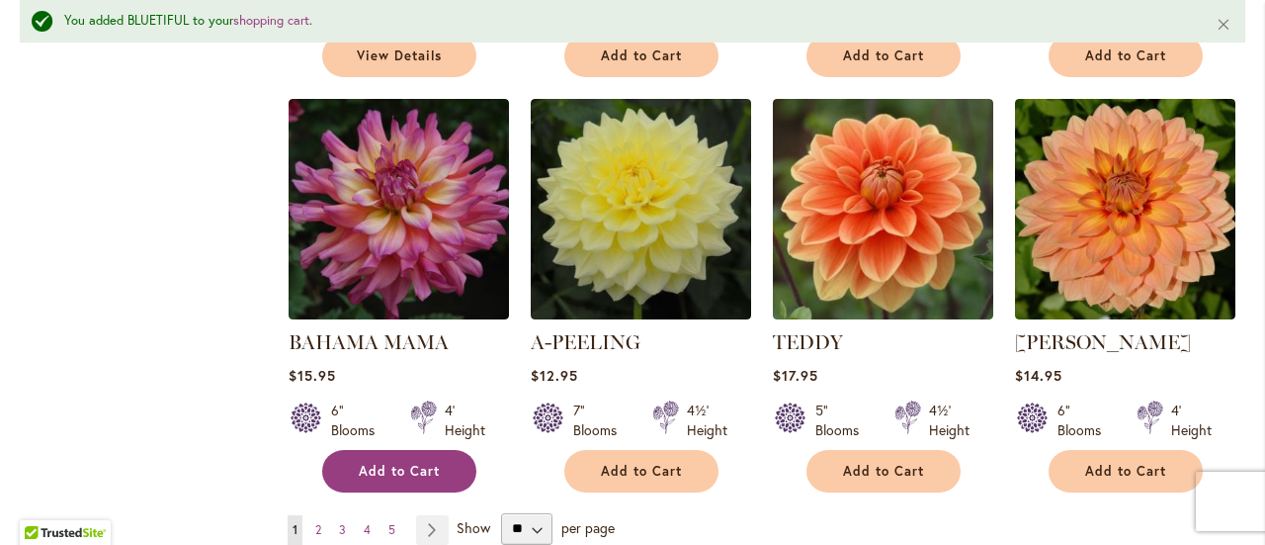
click at [441, 450] on button "Add to Cart" at bounding box center [399, 471] width 154 height 43
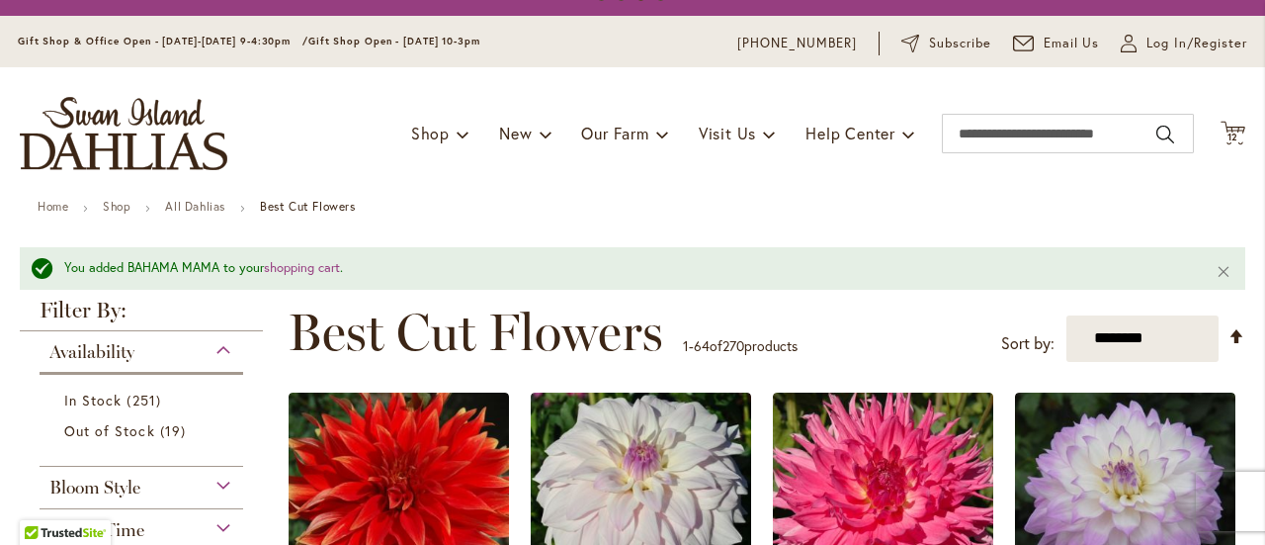
scroll to position [0, 0]
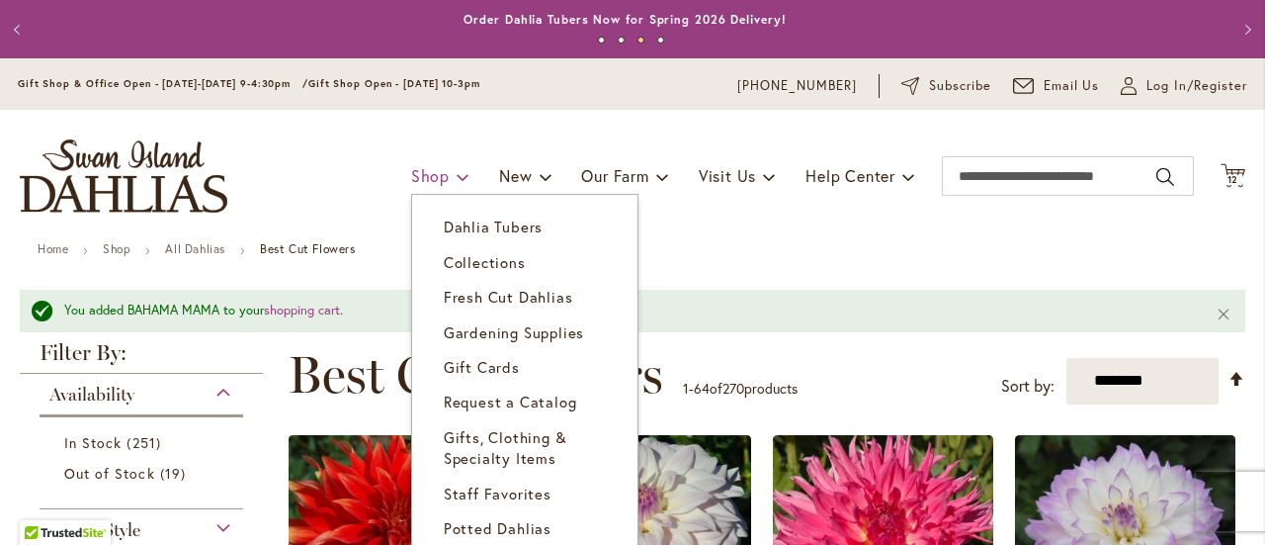
click at [425, 171] on span "Shop" at bounding box center [430, 175] width 39 height 21
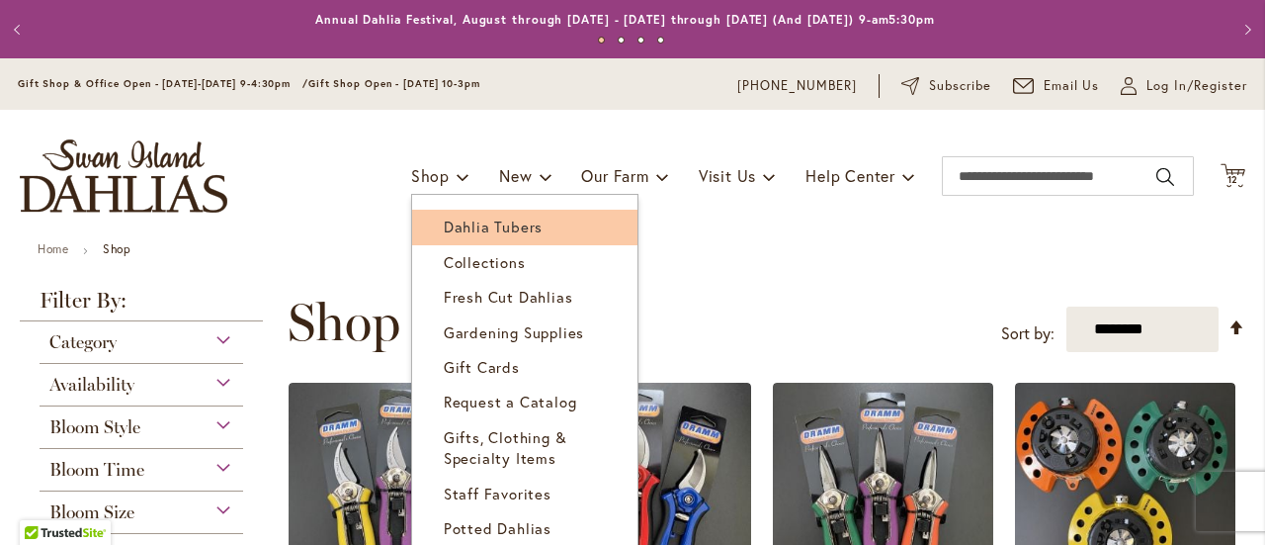
click at [465, 230] on span "Dahlia Tubers" at bounding box center [493, 226] width 99 height 20
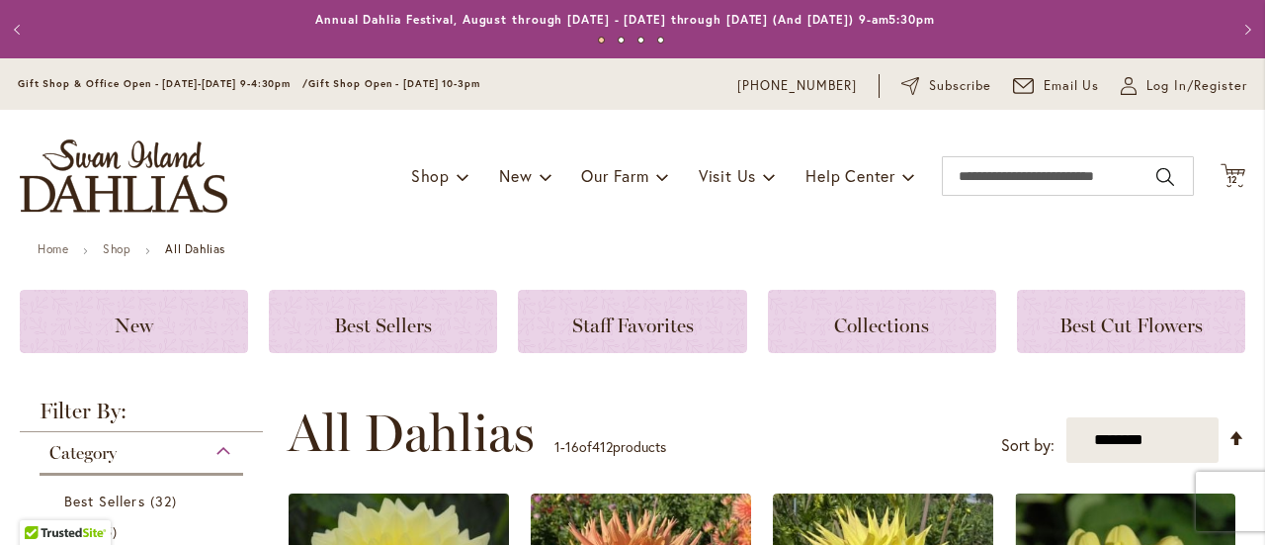
scroll to position [297, 0]
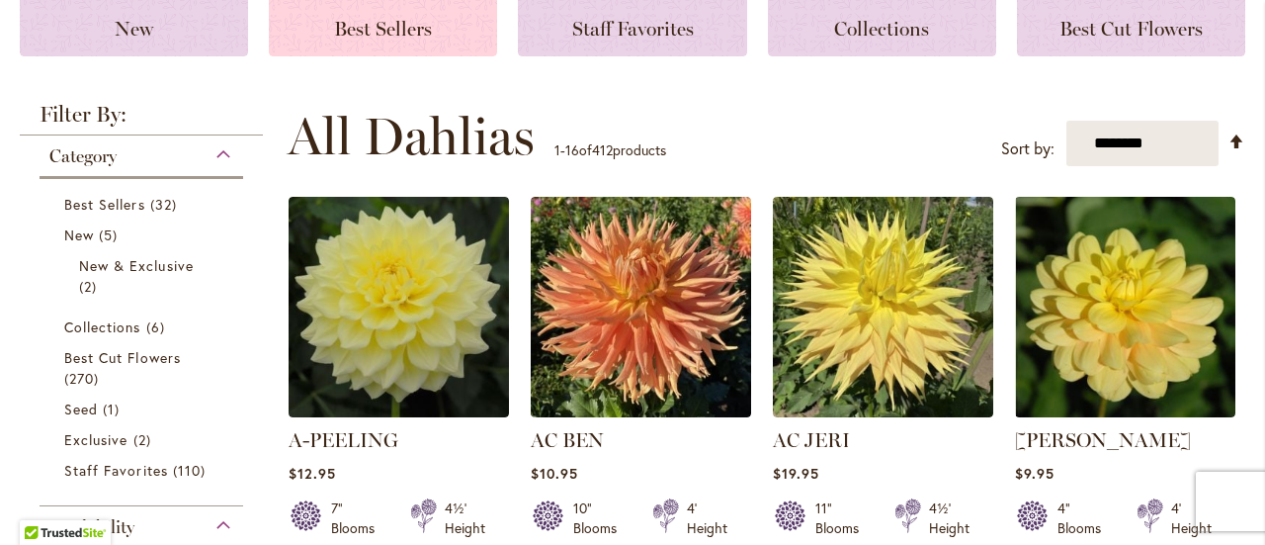
click at [405, 35] on span "Best Sellers" at bounding box center [383, 29] width 98 height 24
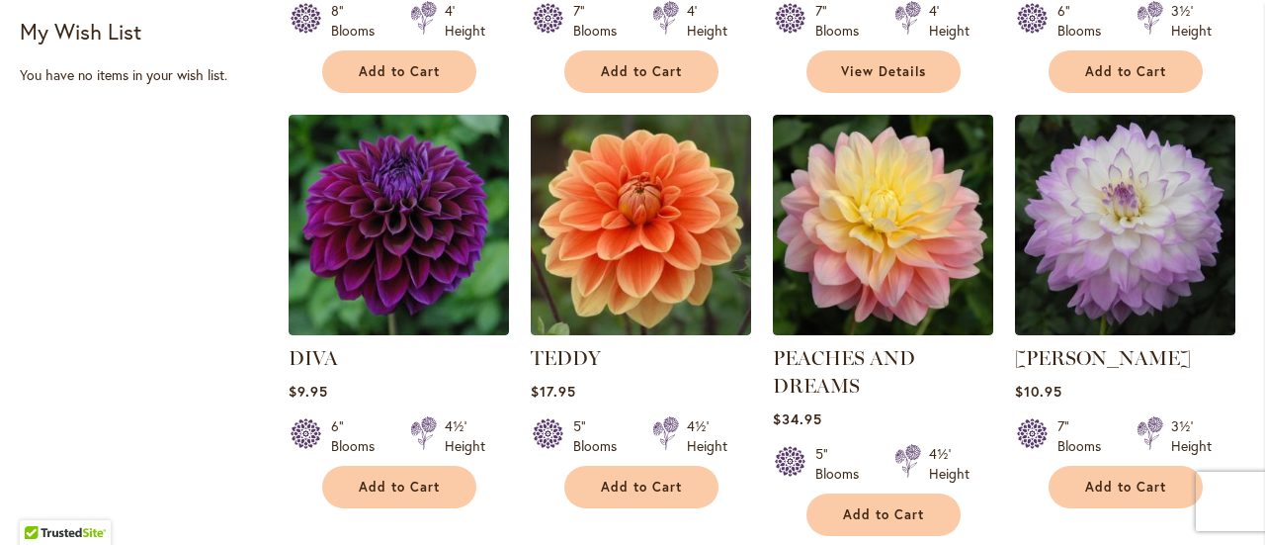
scroll to position [692, 0]
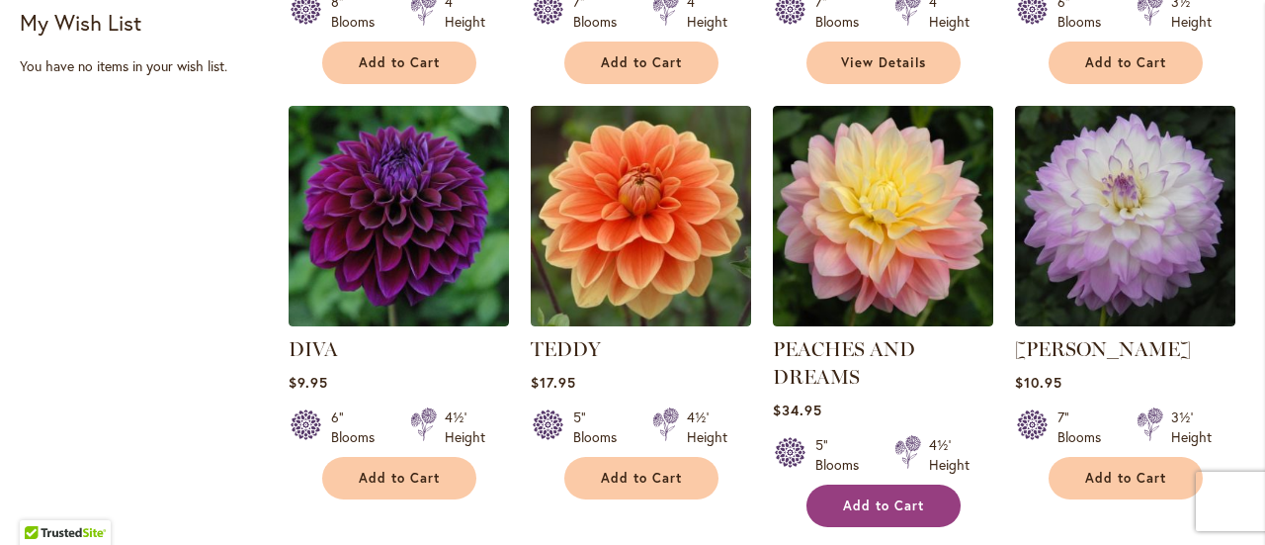
click at [836, 504] on button "Add to Cart" at bounding box center [884, 505] width 154 height 43
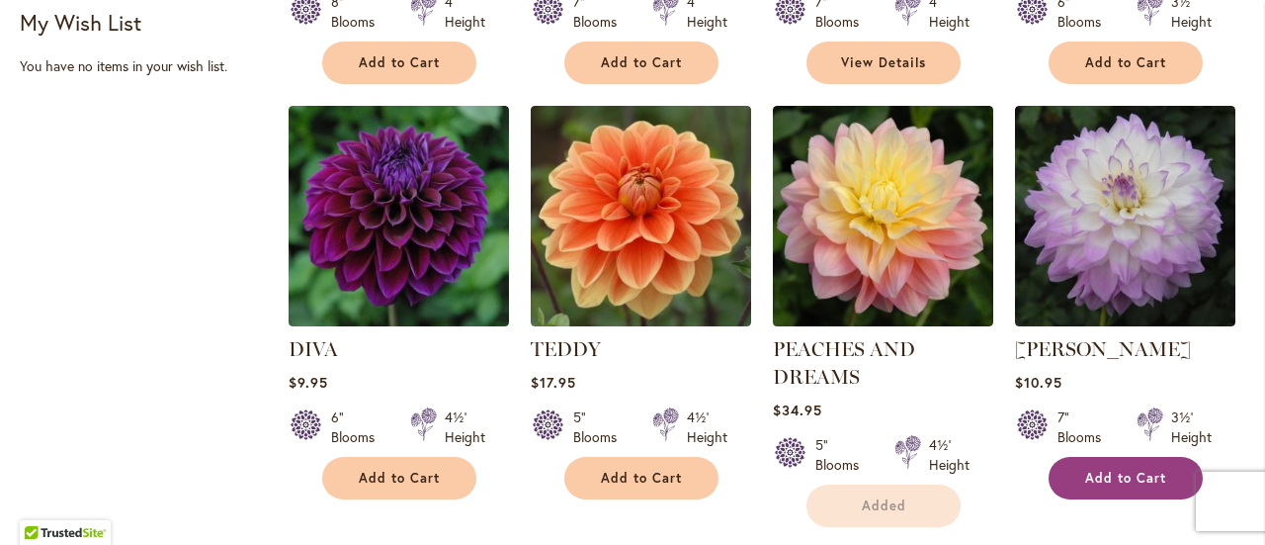
click at [1147, 479] on span "Add to Cart" at bounding box center [1125, 478] width 81 height 17
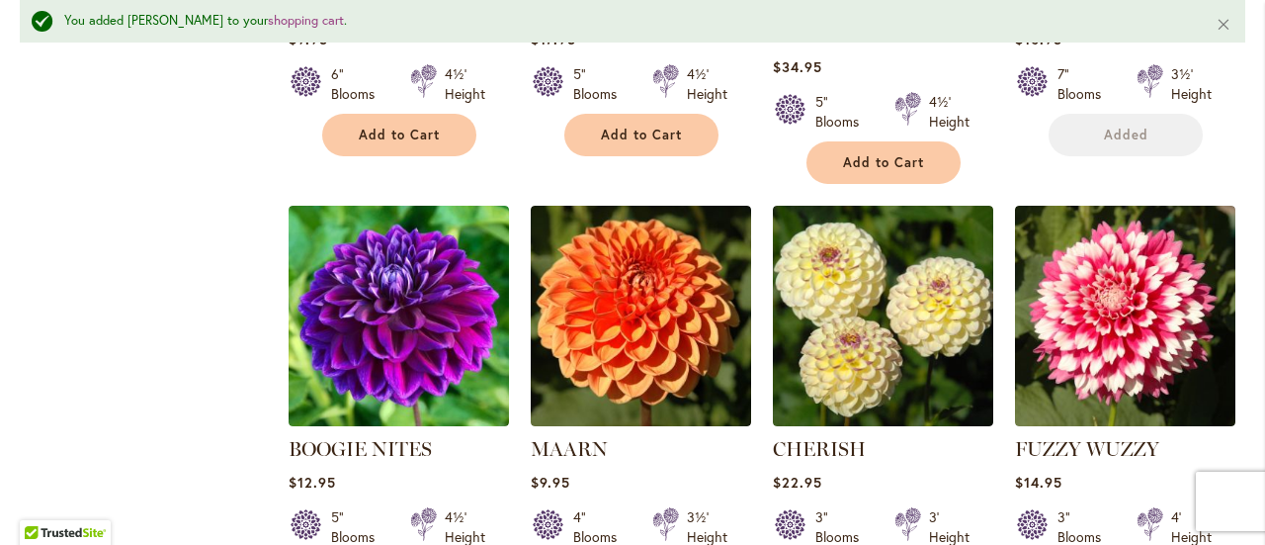
scroll to position [1186, 0]
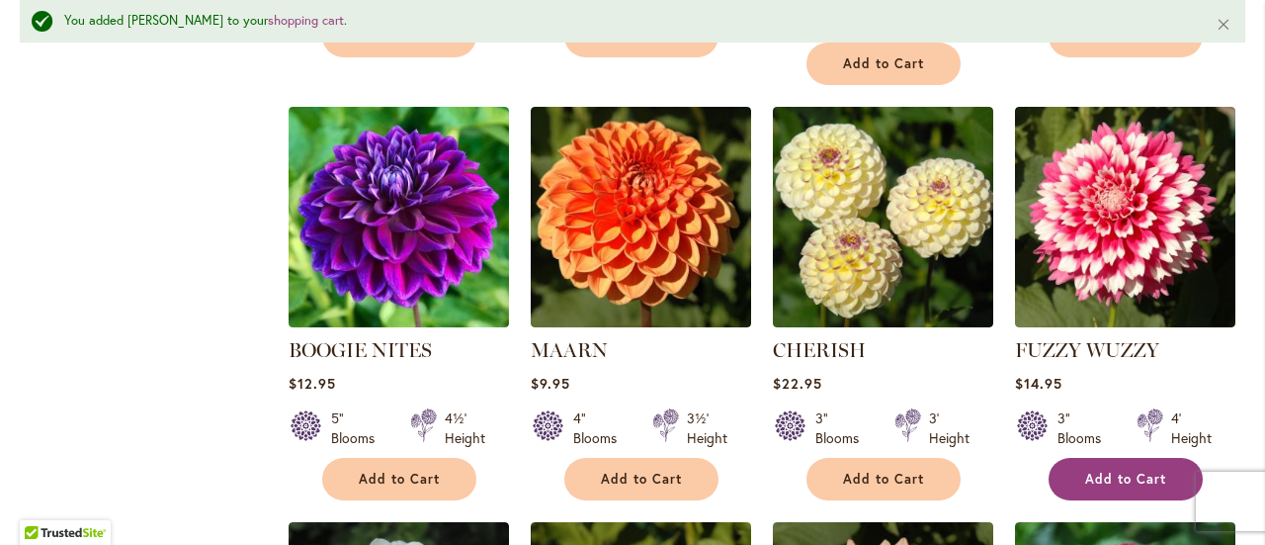
click at [1133, 472] on span "Add to Cart" at bounding box center [1125, 479] width 81 height 17
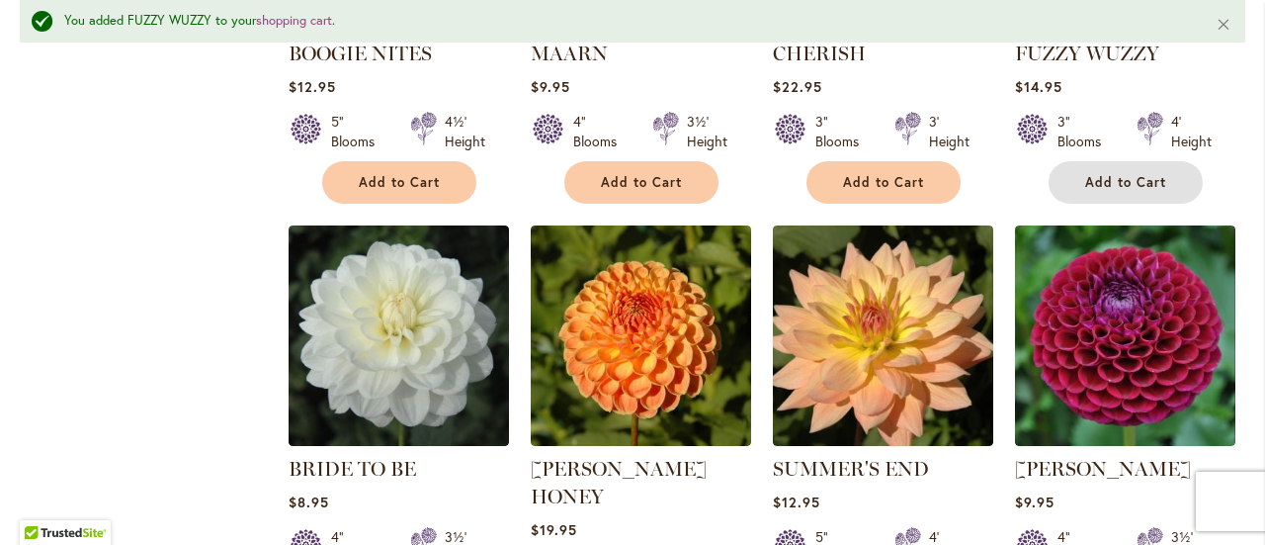
scroll to position [1582, 0]
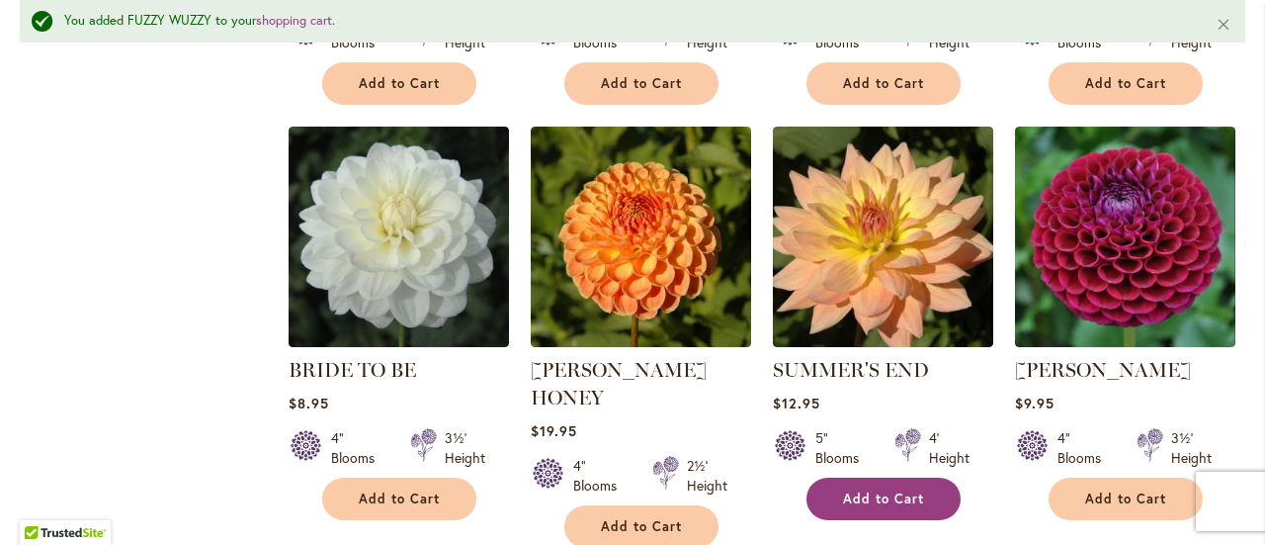
click at [911, 497] on span "Add to Cart" at bounding box center [883, 498] width 81 height 17
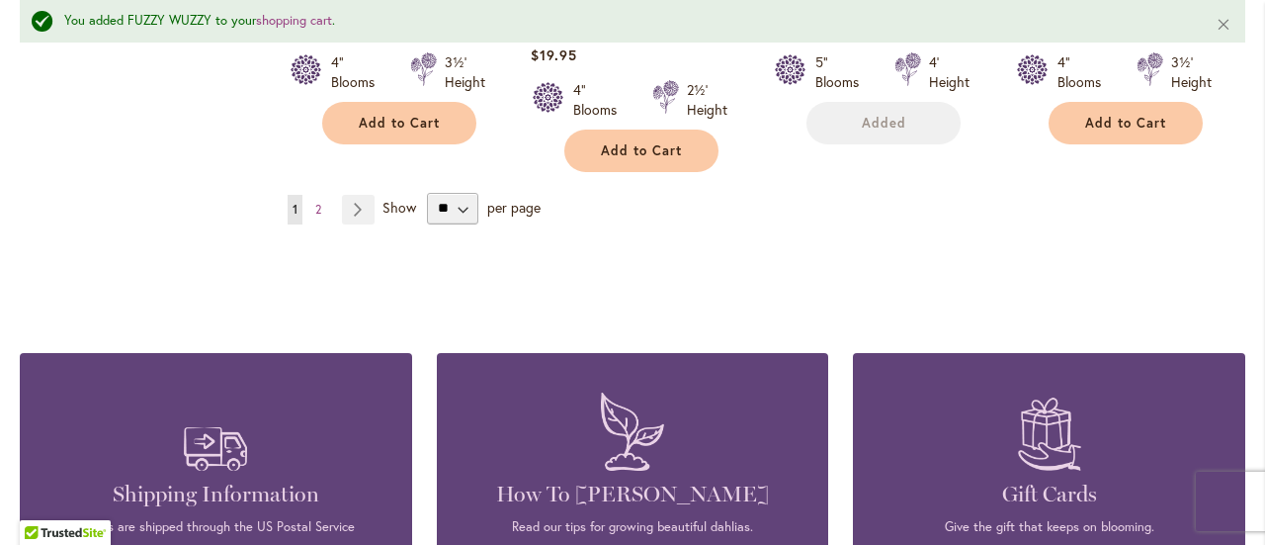
scroll to position [1977, 0]
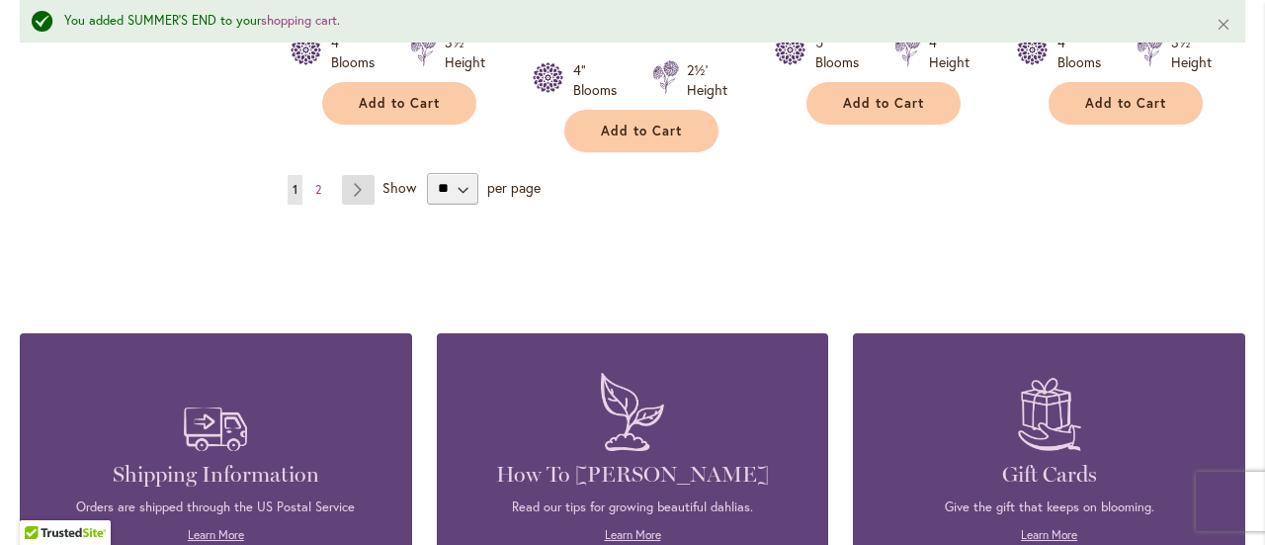
click at [358, 175] on link "Page Next" at bounding box center [358, 190] width 33 height 30
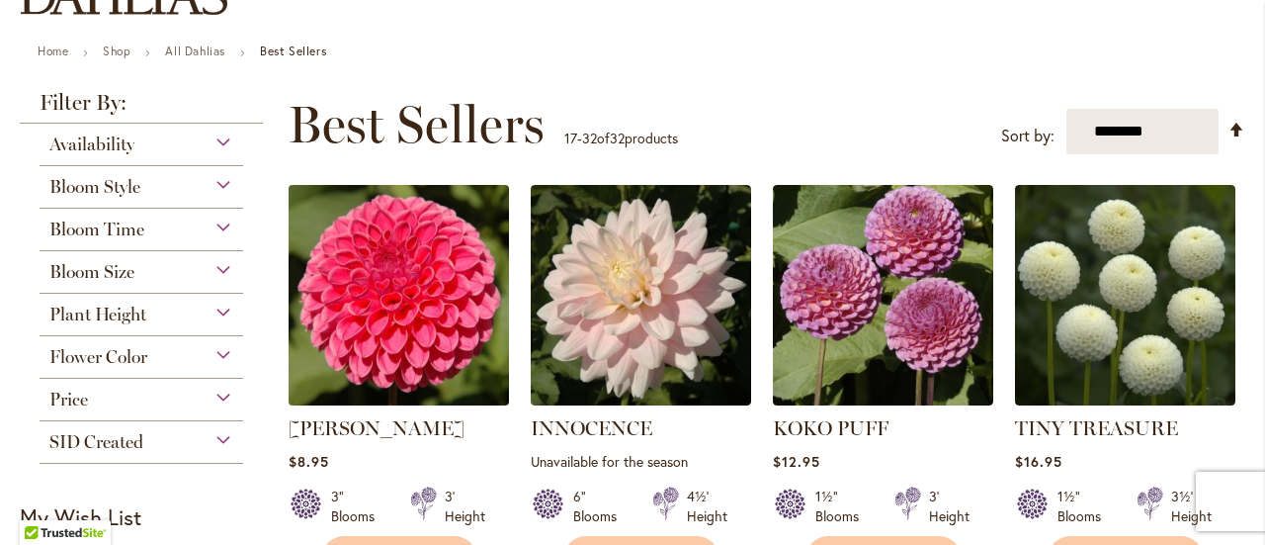
scroll to position [297, 0]
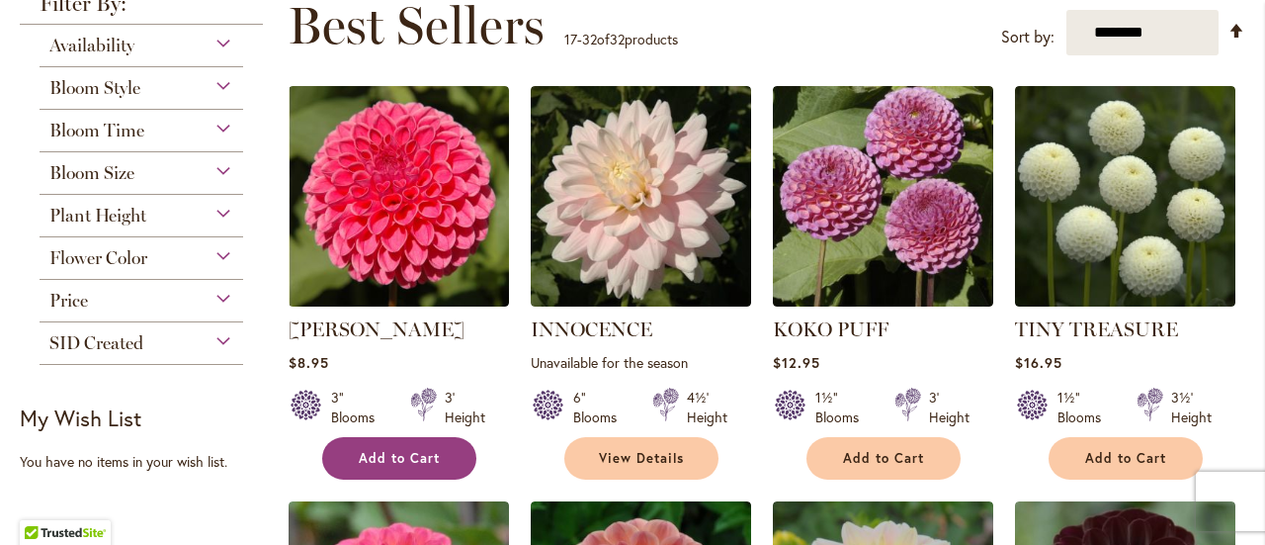
click at [391, 453] on span "Add to Cart" at bounding box center [399, 458] width 81 height 17
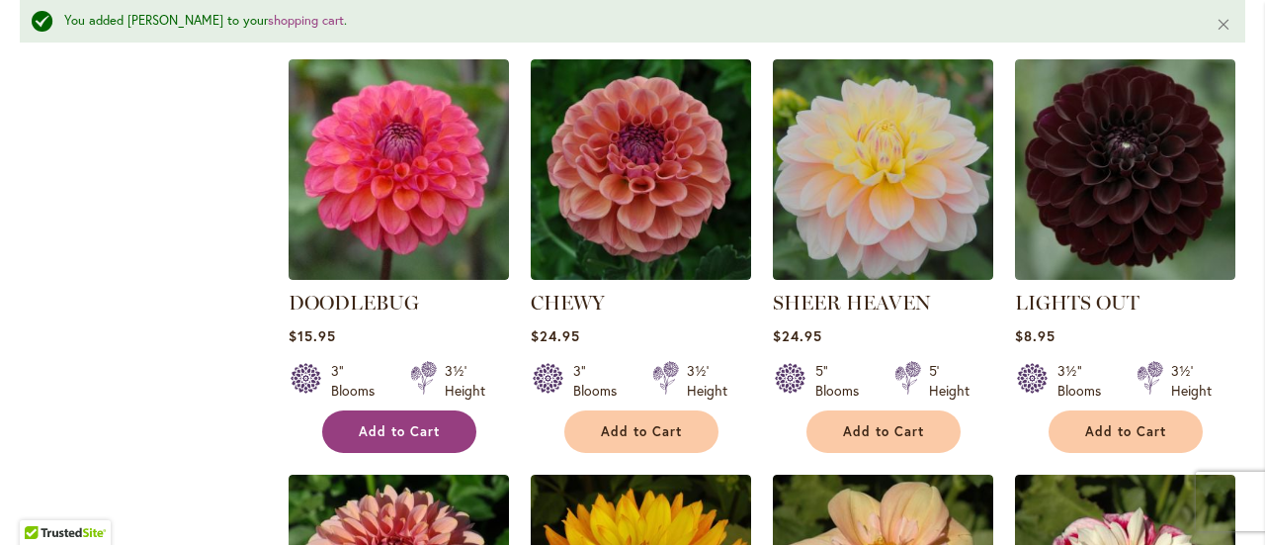
scroll to position [842, 0]
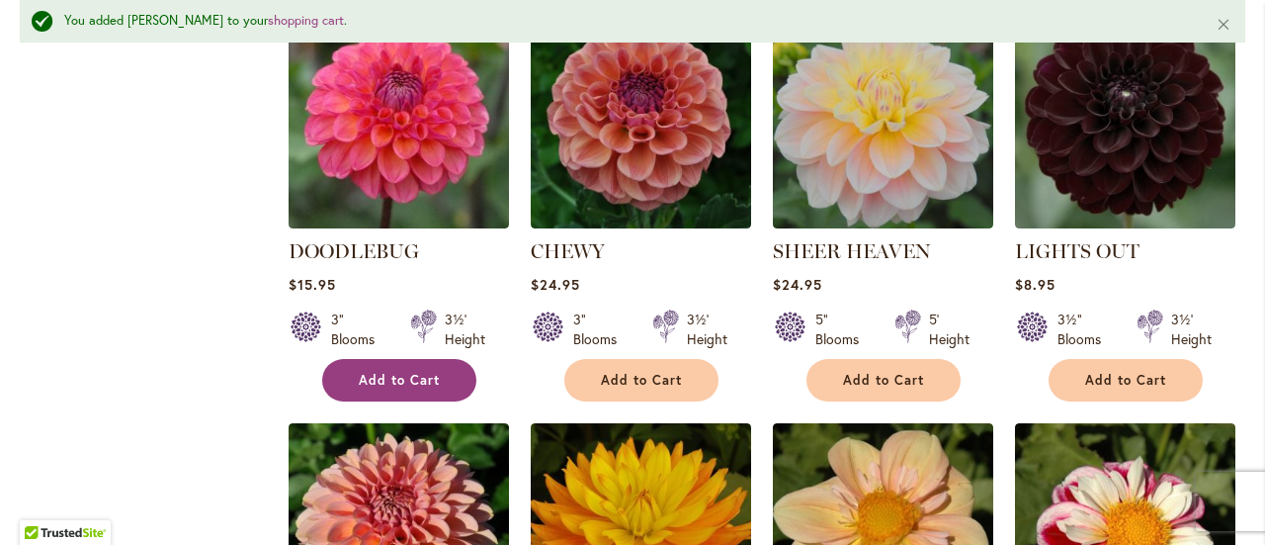
click at [409, 376] on span "Add to Cart" at bounding box center [399, 380] width 81 height 17
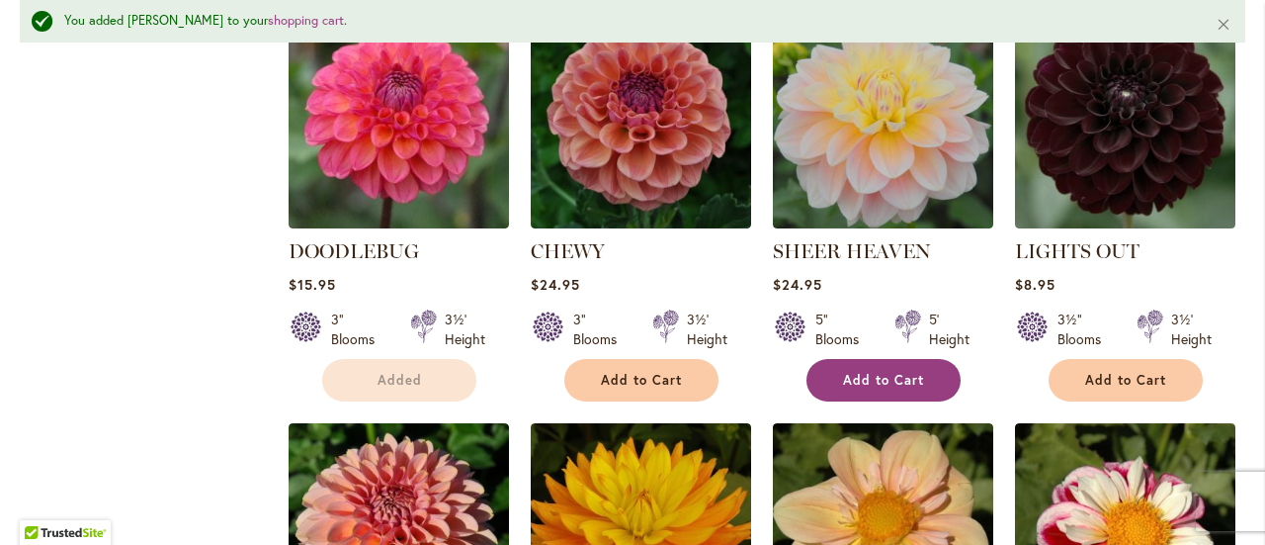
click at [853, 375] on span "Add to Cart" at bounding box center [883, 380] width 81 height 17
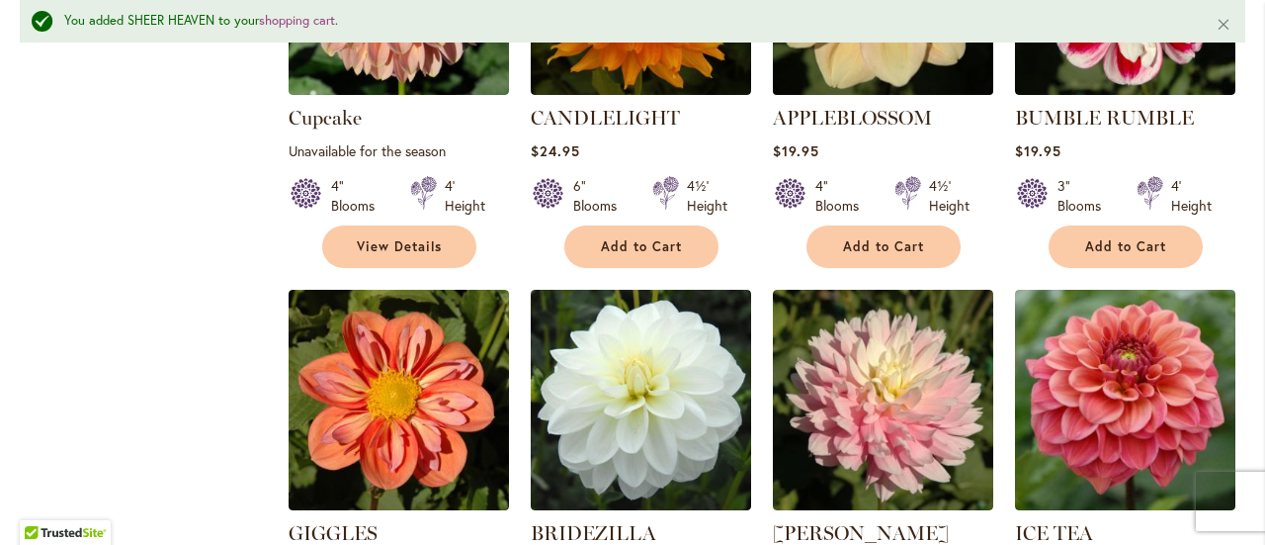
scroll to position [1534, 0]
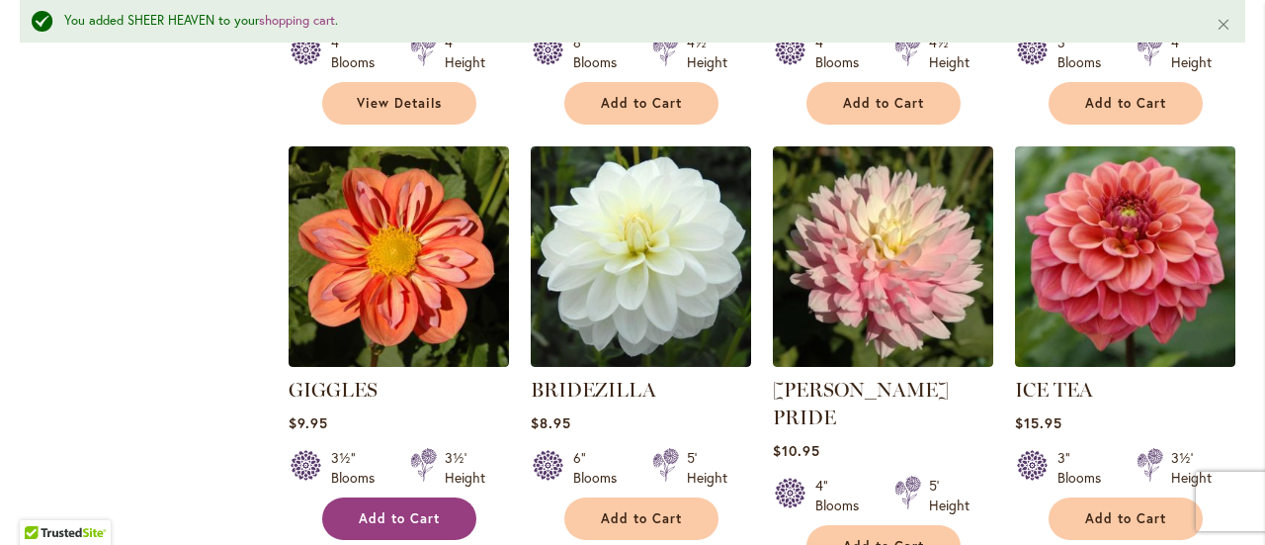
click at [438, 501] on button "Add to Cart" at bounding box center [399, 518] width 154 height 43
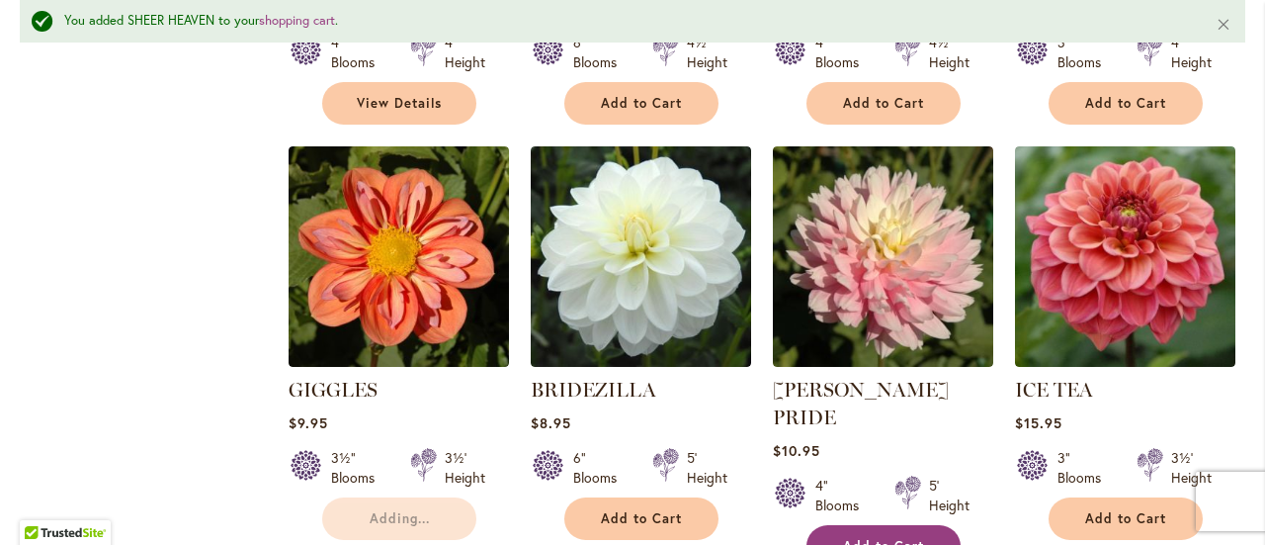
click at [891, 538] on span "Add to Cart" at bounding box center [883, 546] width 81 height 17
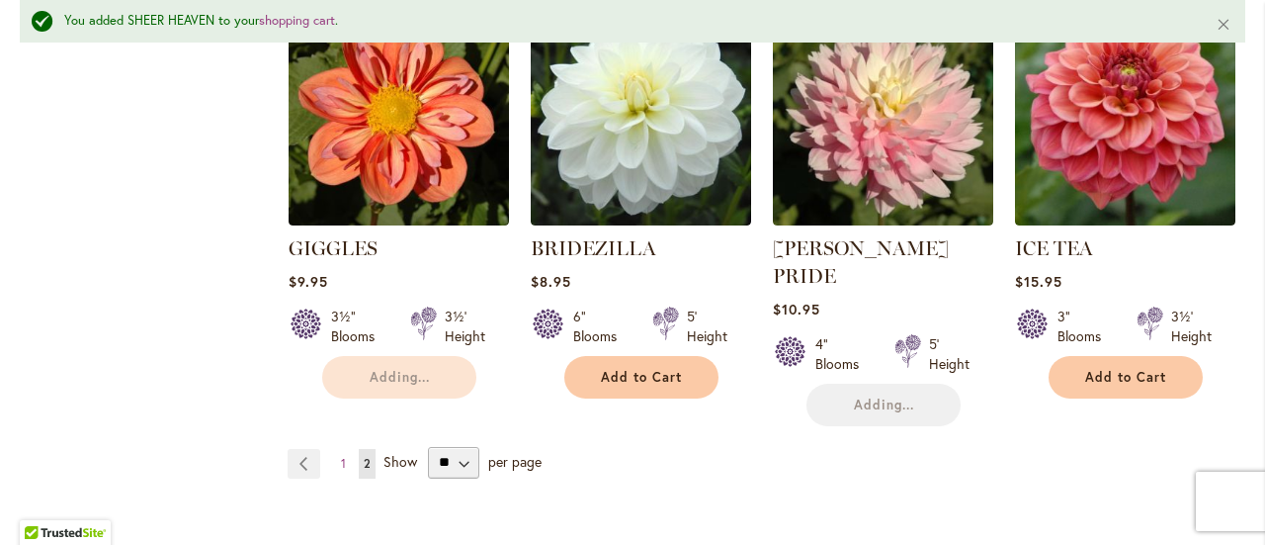
scroll to position [1732, 0]
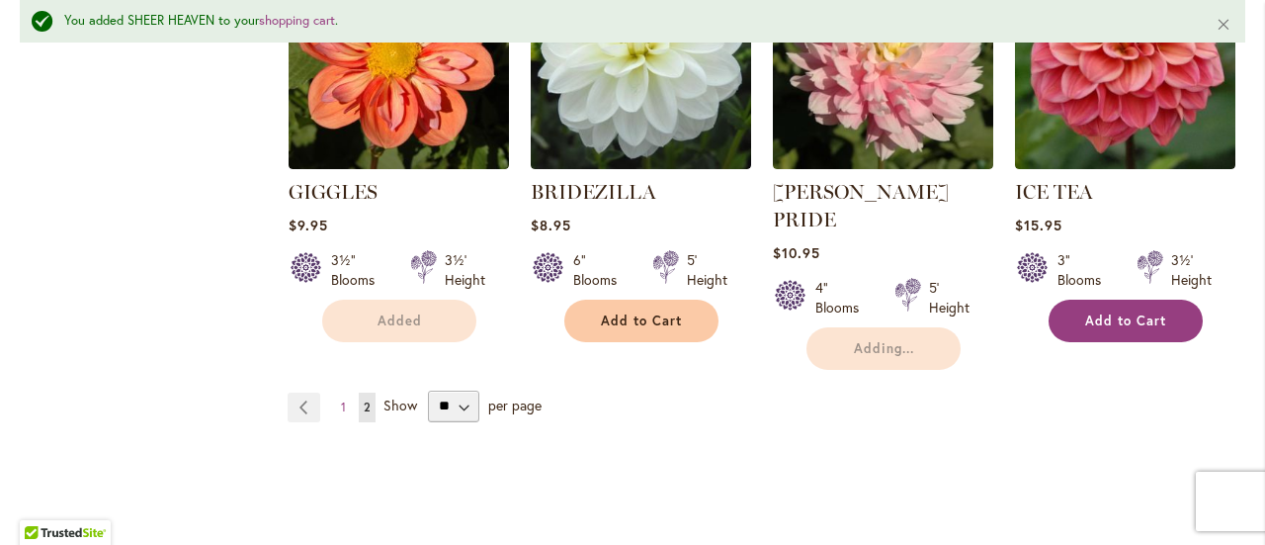
click at [1132, 315] on span "Add to Cart" at bounding box center [1125, 320] width 81 height 17
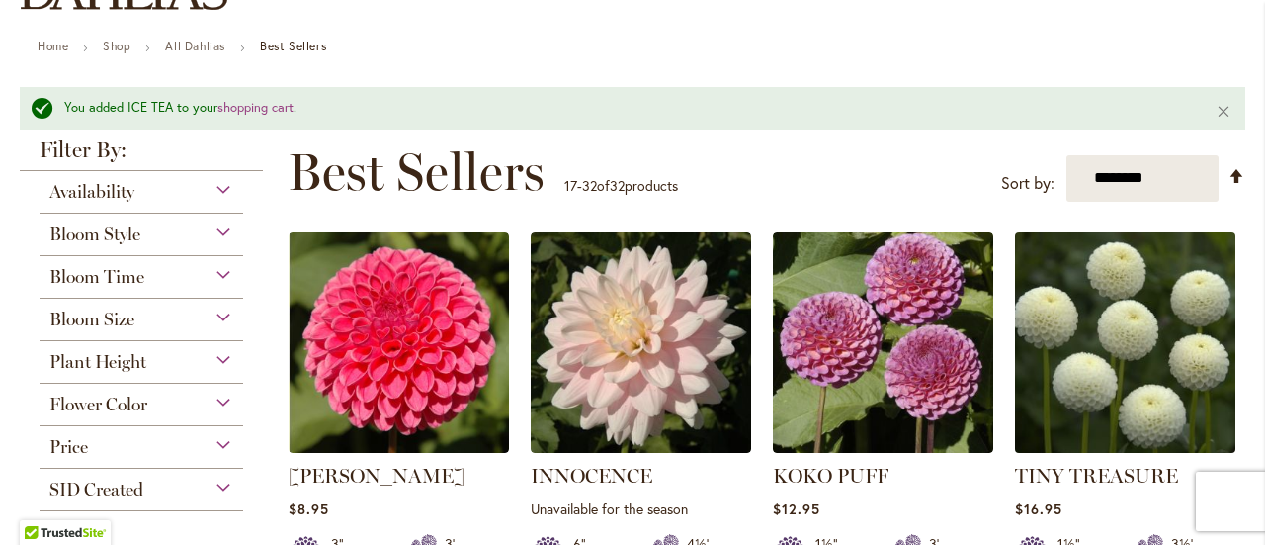
scroll to position [0, 0]
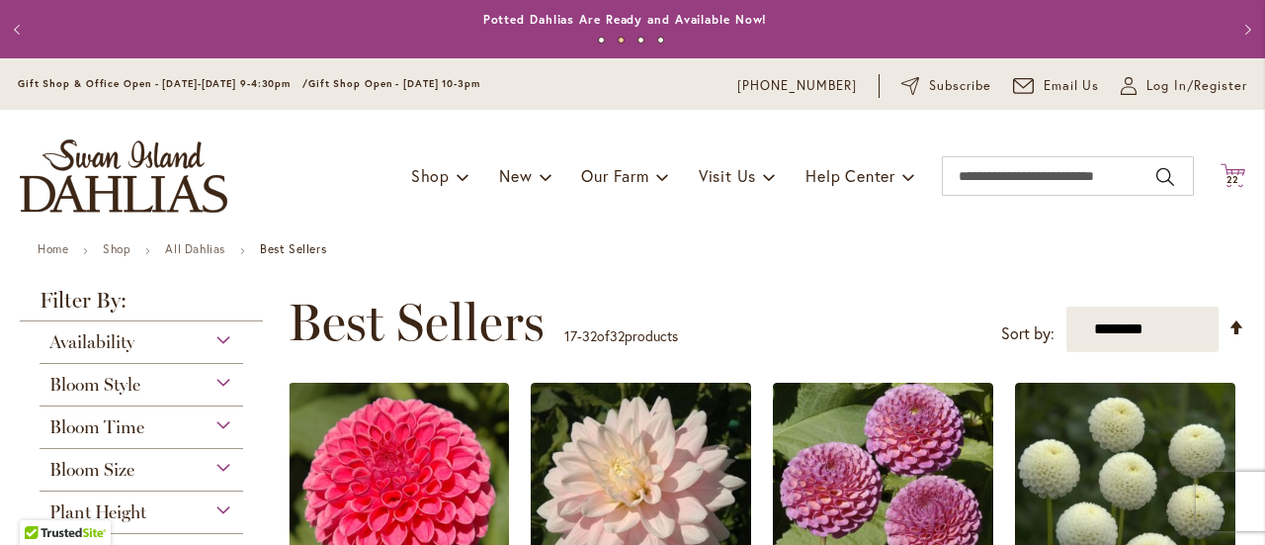
click at [1227, 182] on span "22" at bounding box center [1234, 179] width 14 height 13
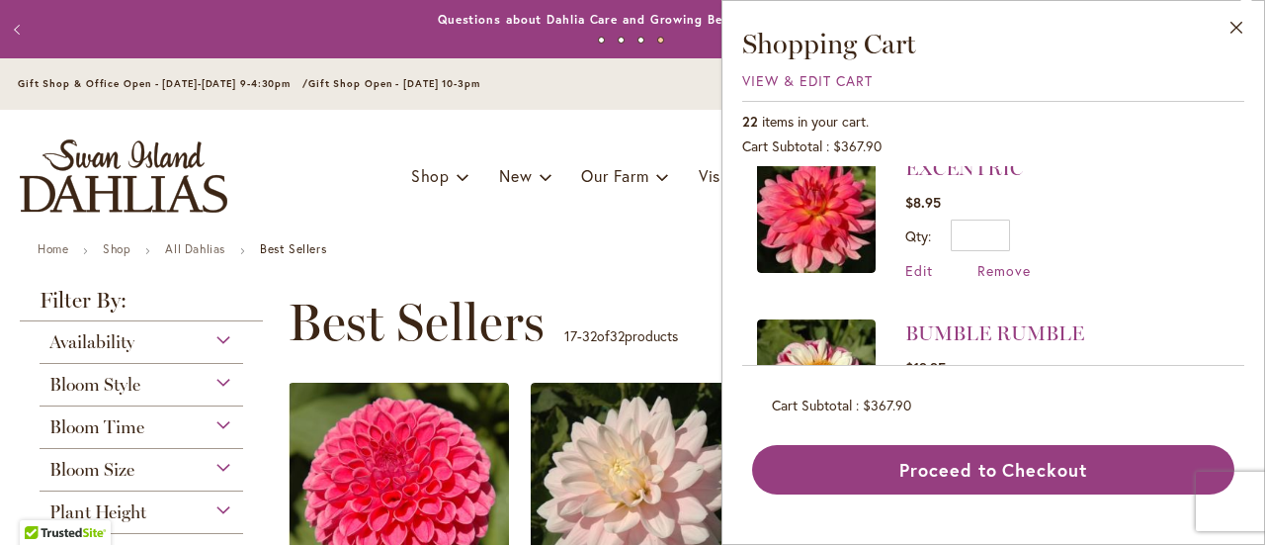
scroll to position [3243, 0]
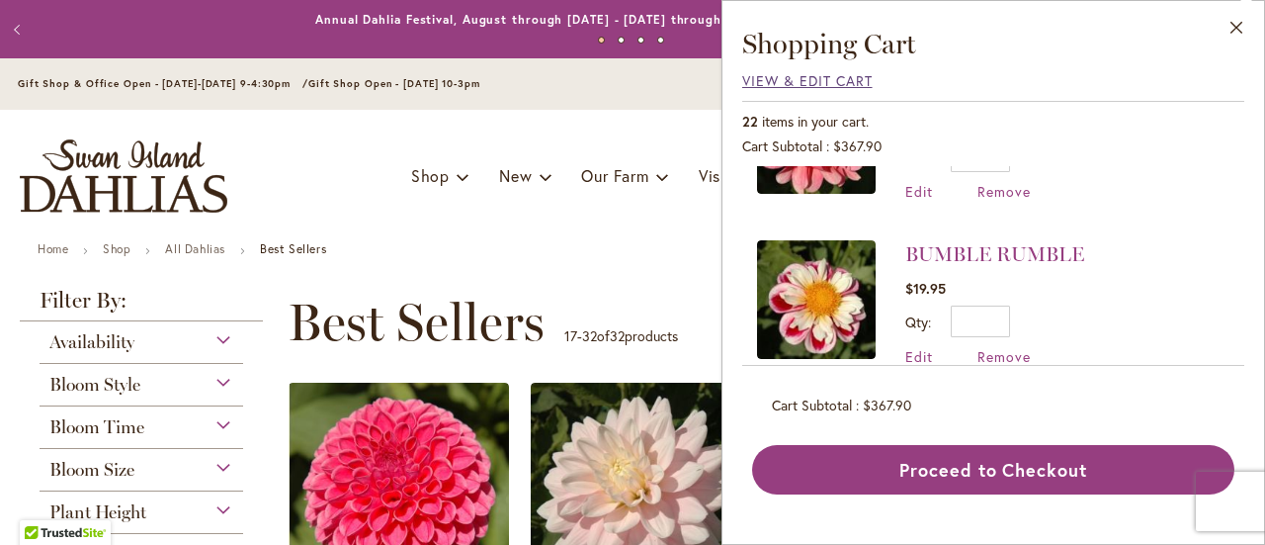
click at [811, 84] on span "View & Edit Cart" at bounding box center [807, 80] width 130 height 19
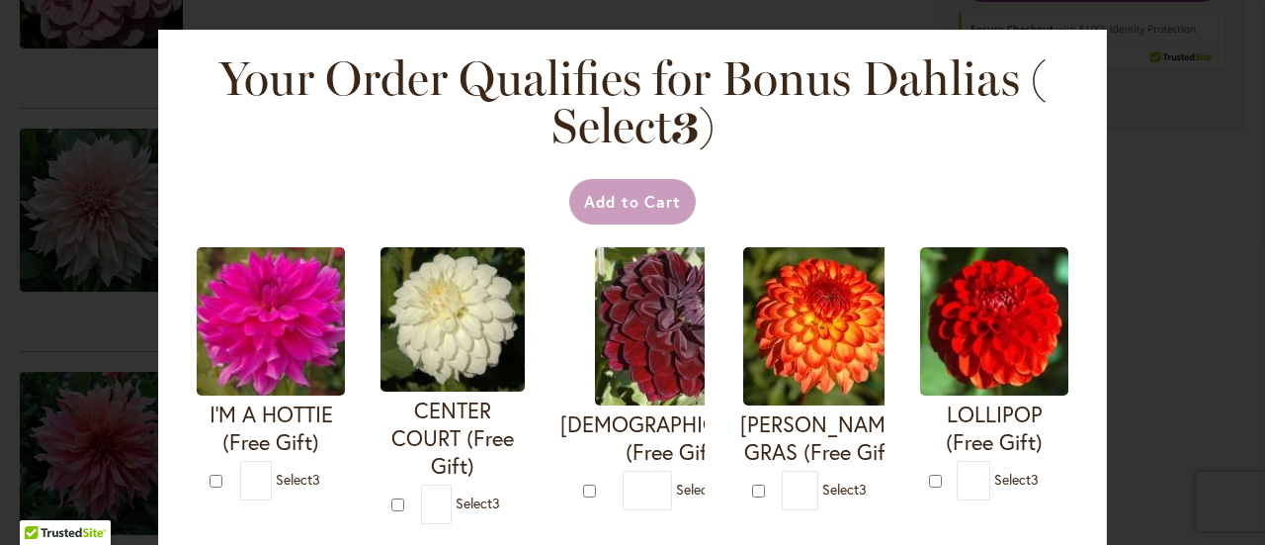
click at [227, 490] on div at bounding box center [219, 481] width 18 height 20
type input "*"
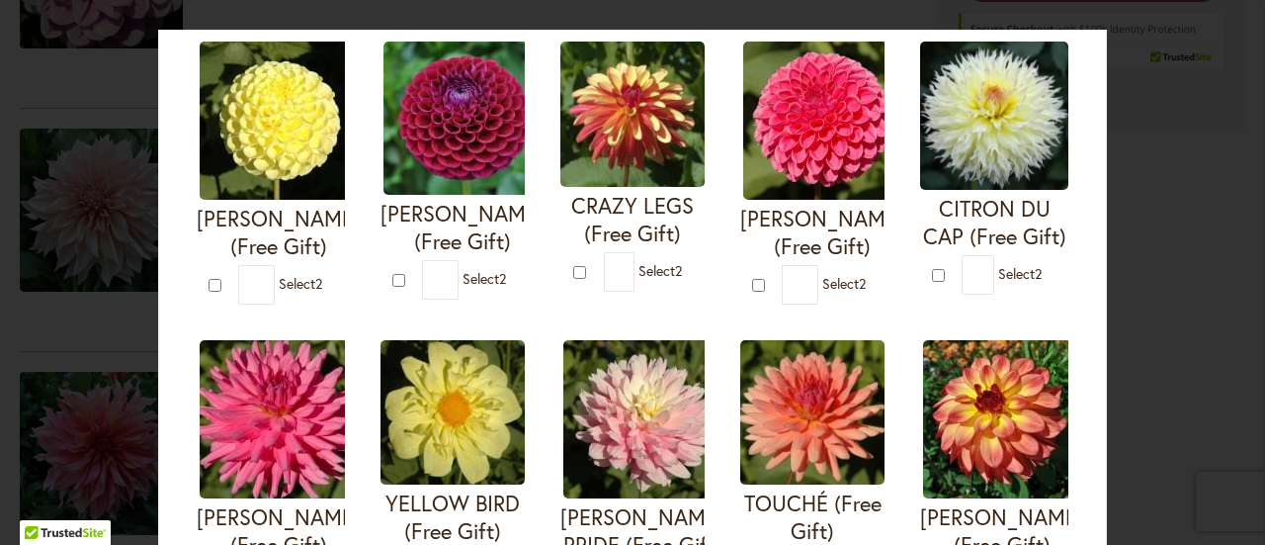
scroll to position [692, 0]
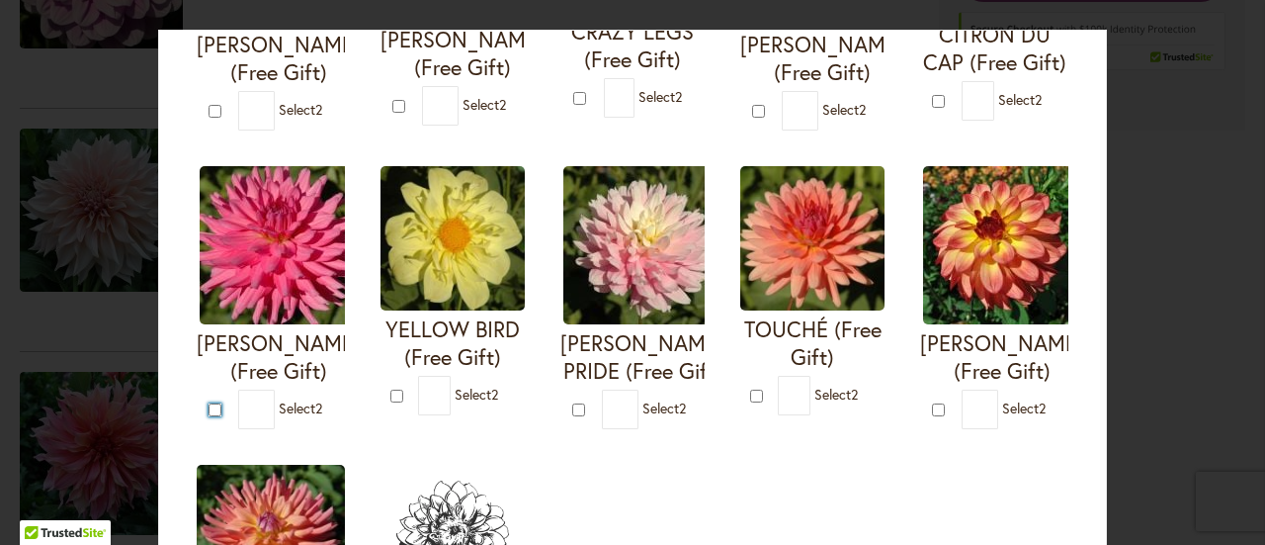
type input "*"
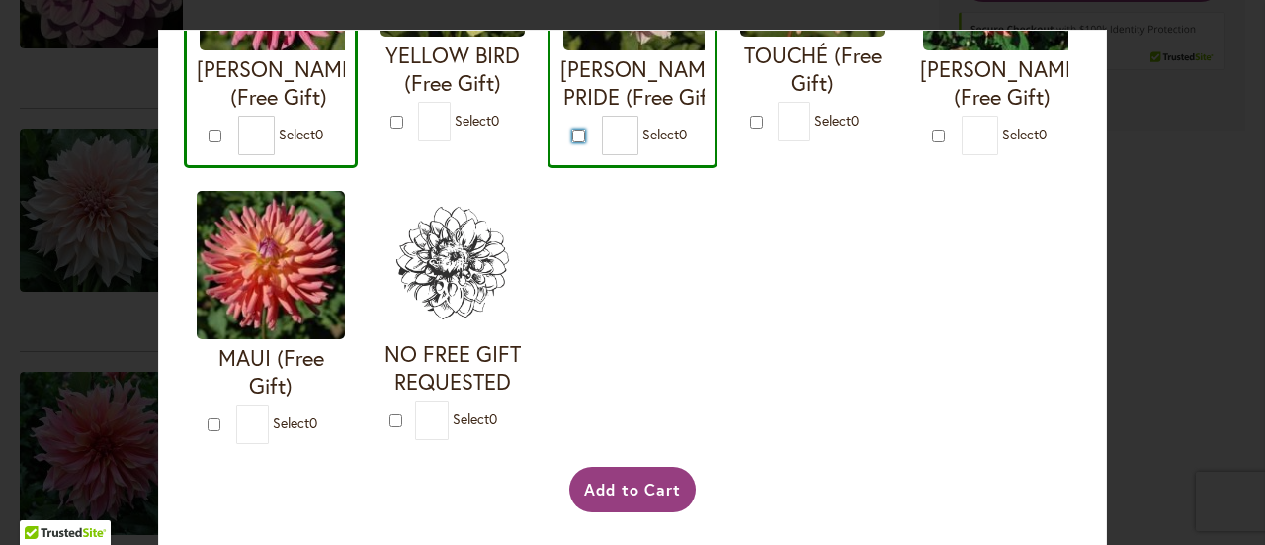
scroll to position [1052, 0]
type input "*"
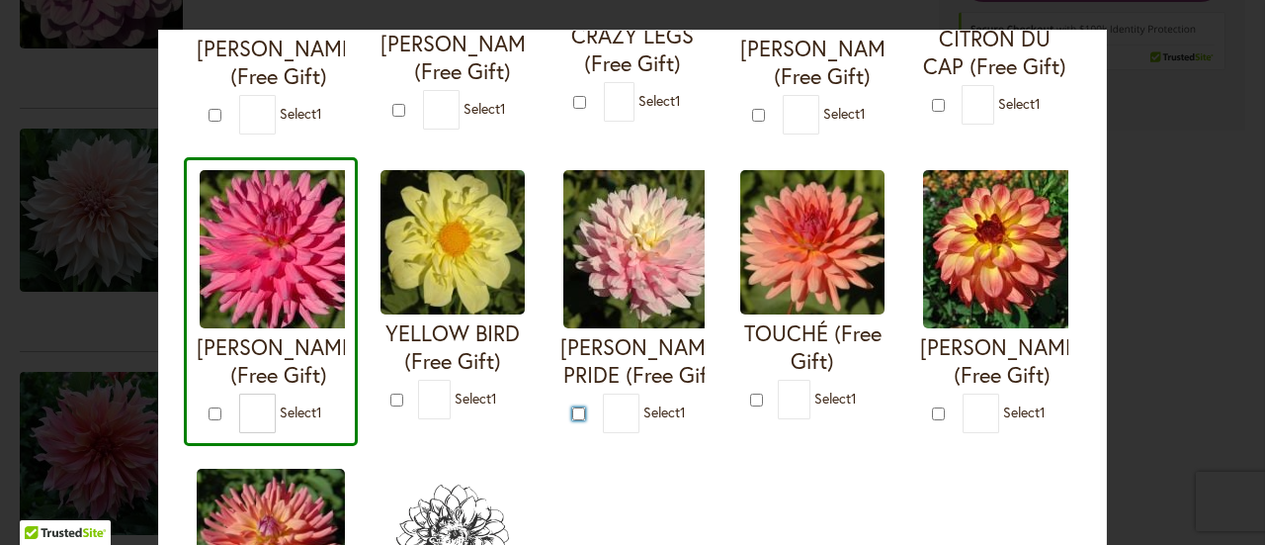
scroll to position [656, 0]
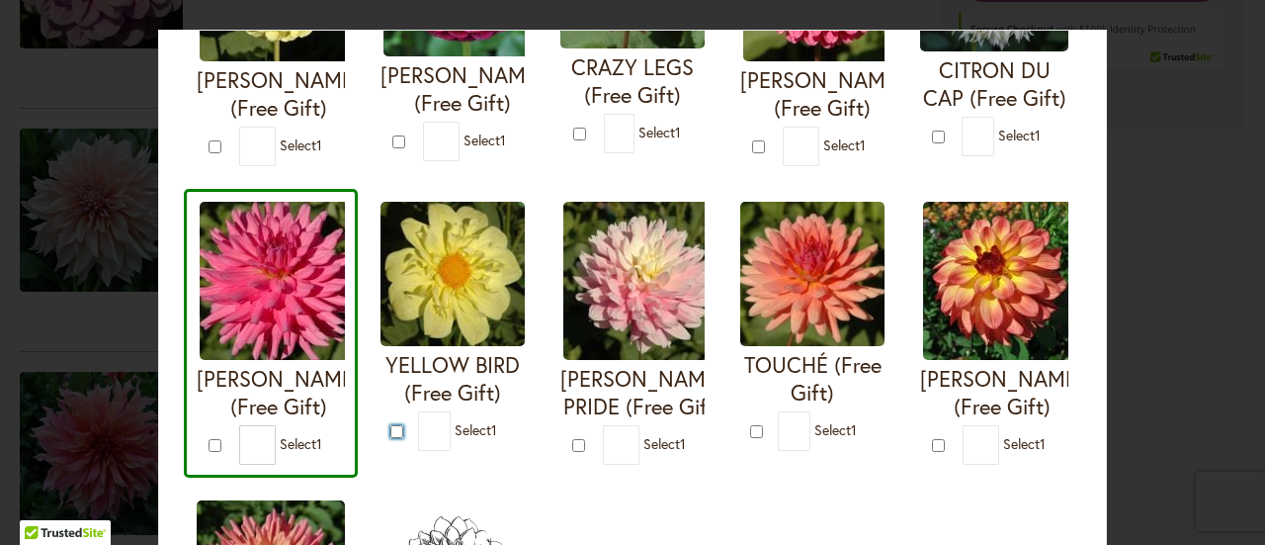
type input "*"
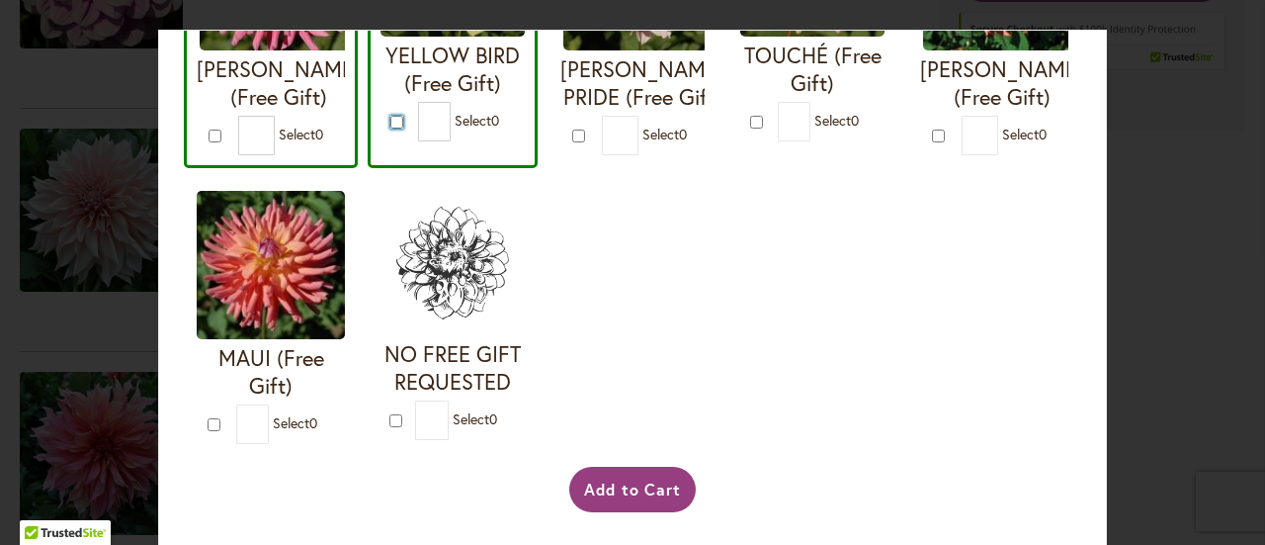
scroll to position [1250, 0]
click at [644, 480] on button "Add to Cart" at bounding box center [633, 489] width 128 height 45
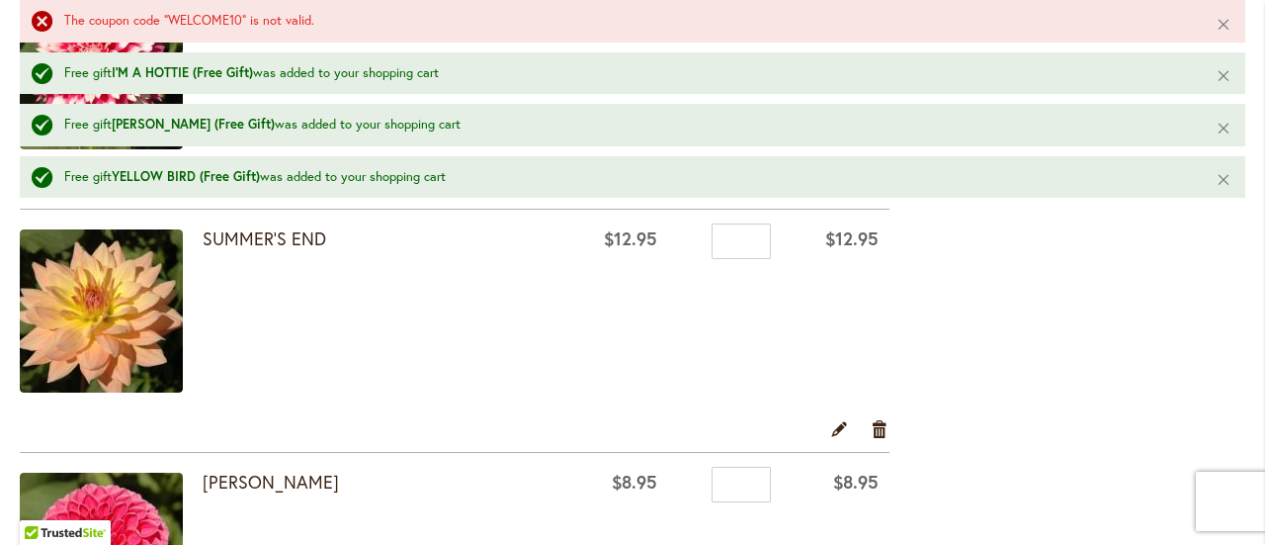
scroll to position [3855, 0]
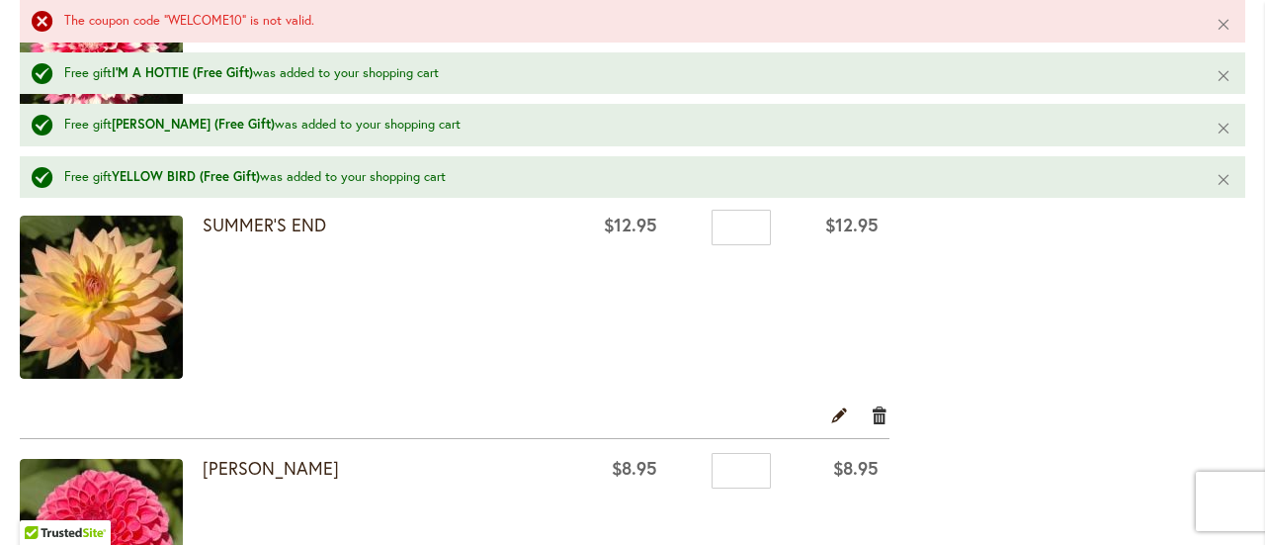
click at [876, 403] on link "Remove item" at bounding box center [880, 414] width 19 height 22
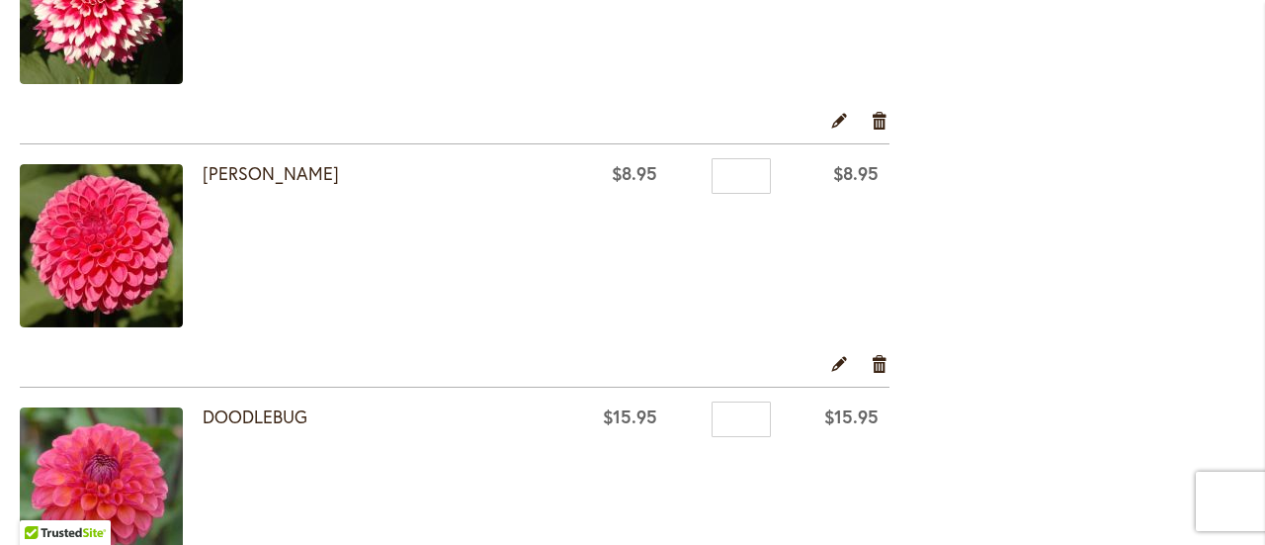
scroll to position [3757, 0]
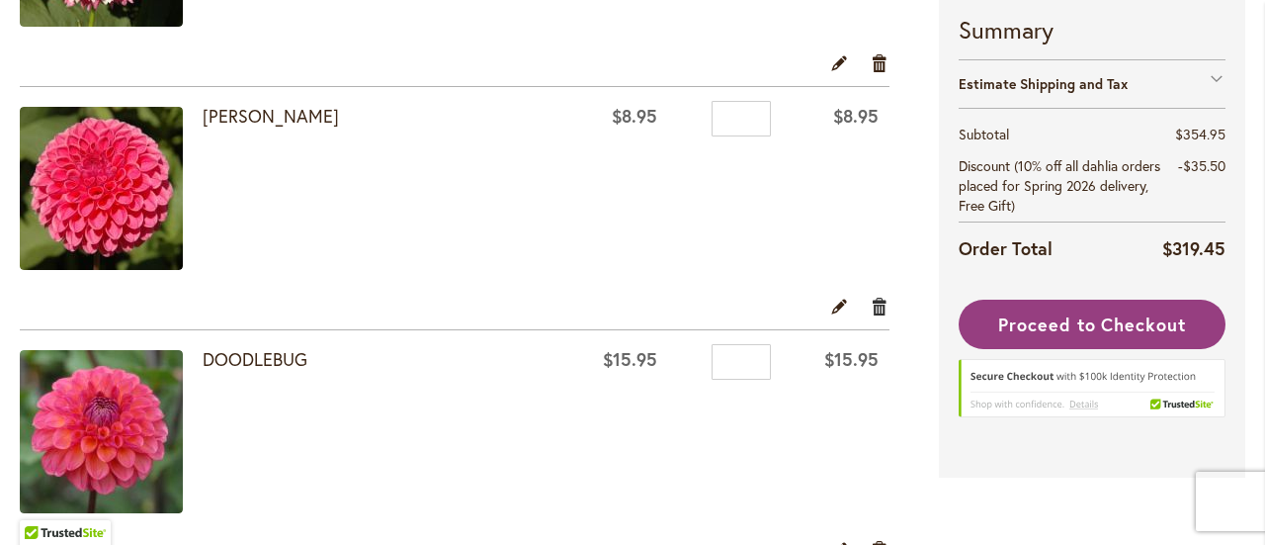
click at [873, 298] on link "Remove item" at bounding box center [880, 306] width 19 height 22
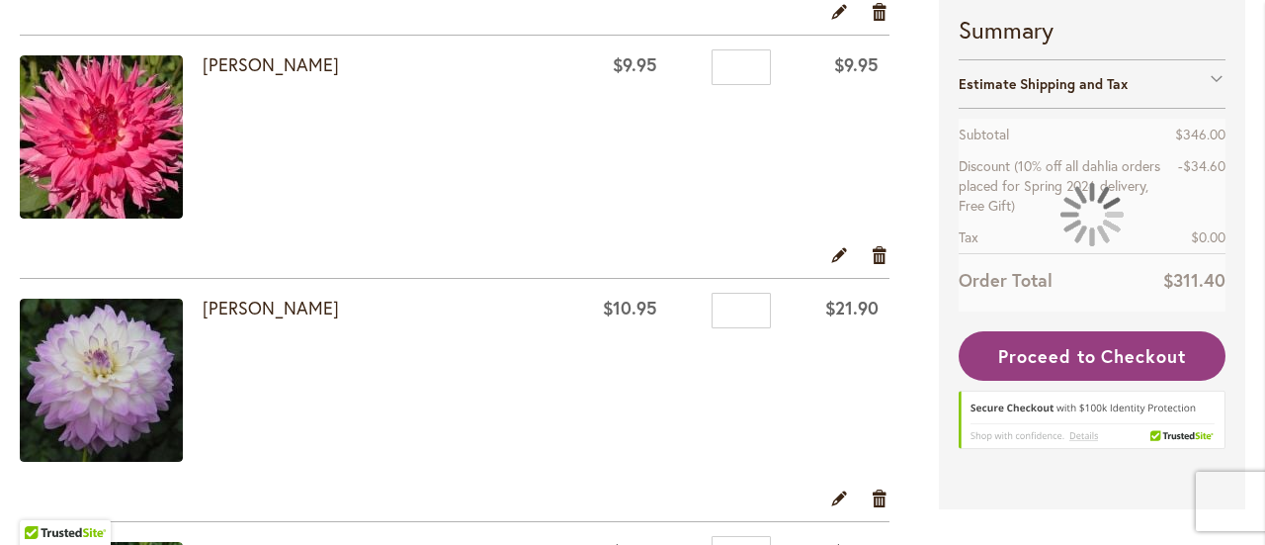
scroll to position [692, 0]
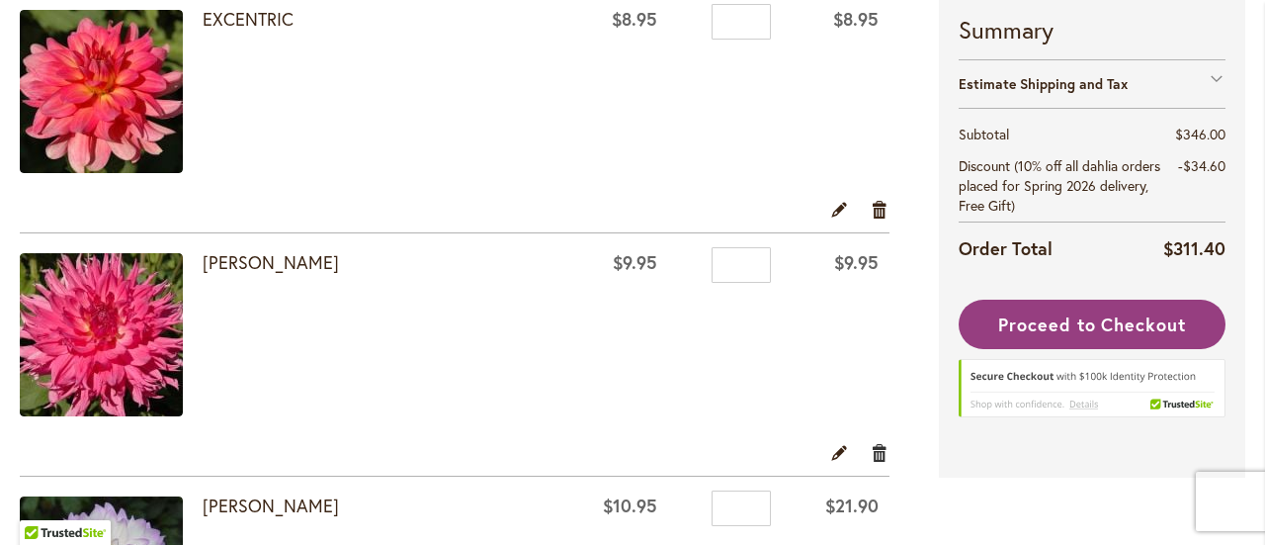
click at [879, 452] on link "Remove item" at bounding box center [880, 452] width 19 height 22
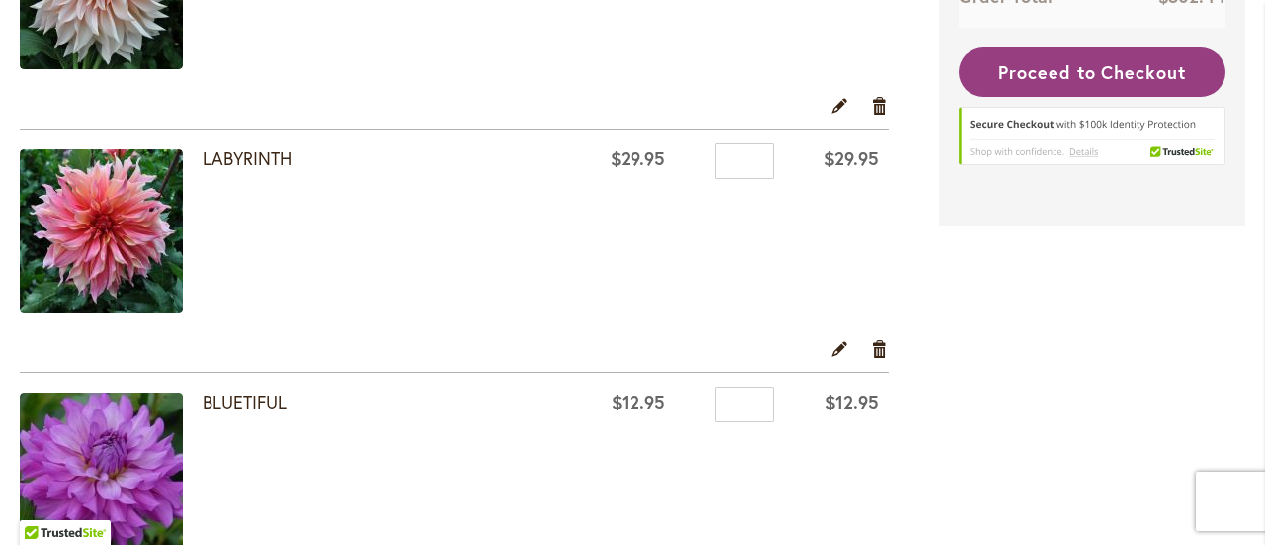
scroll to position [2373, 0]
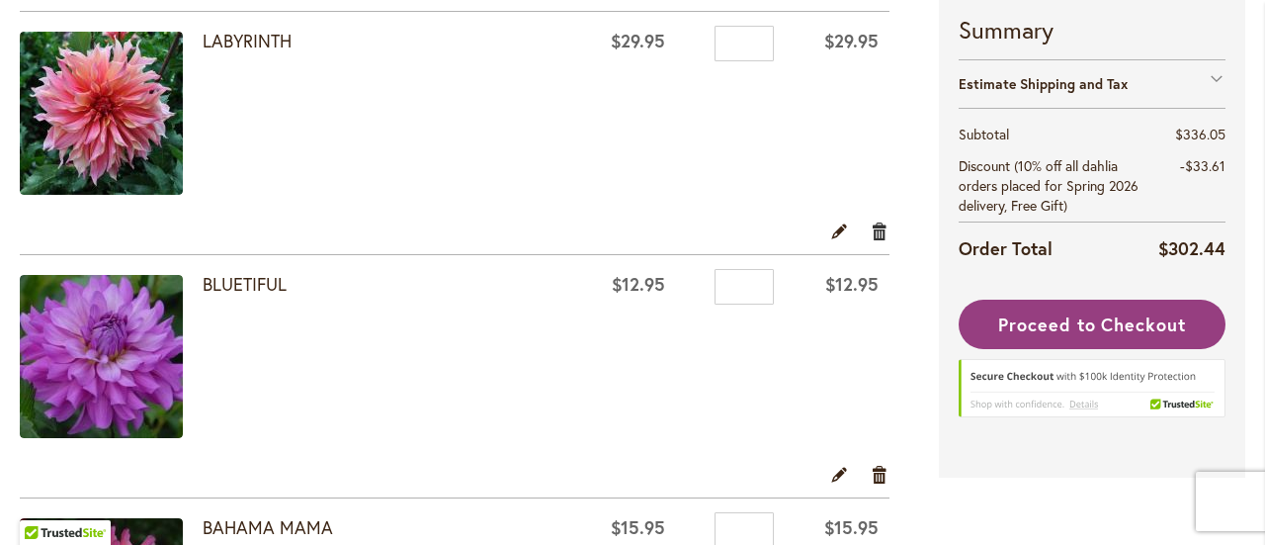
click at [876, 229] on link "Remove item" at bounding box center [880, 230] width 19 height 22
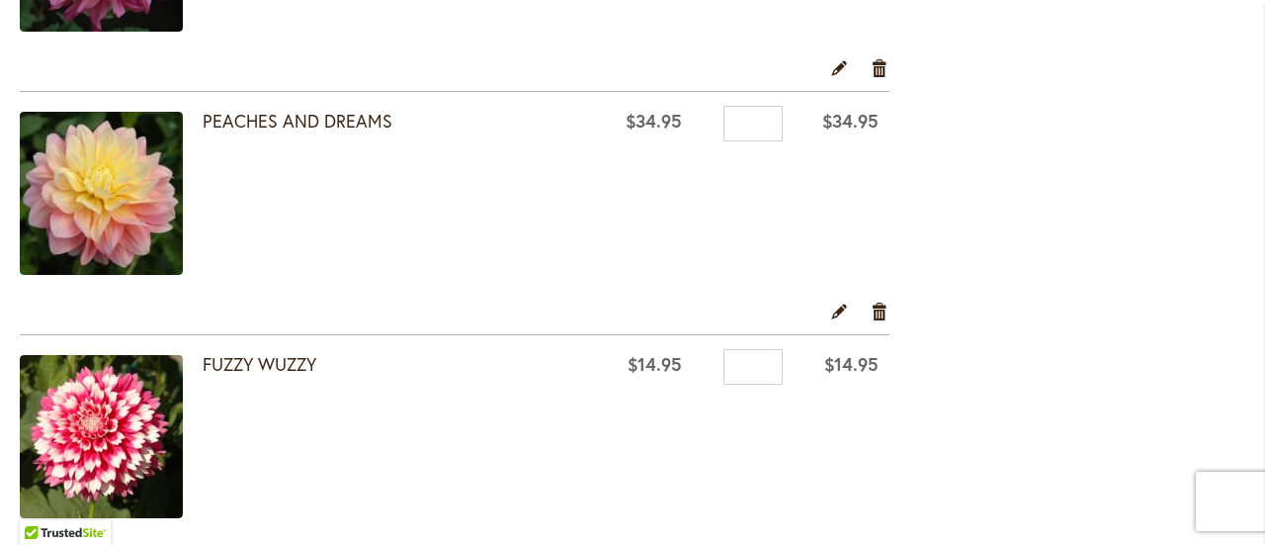
scroll to position [2768, 0]
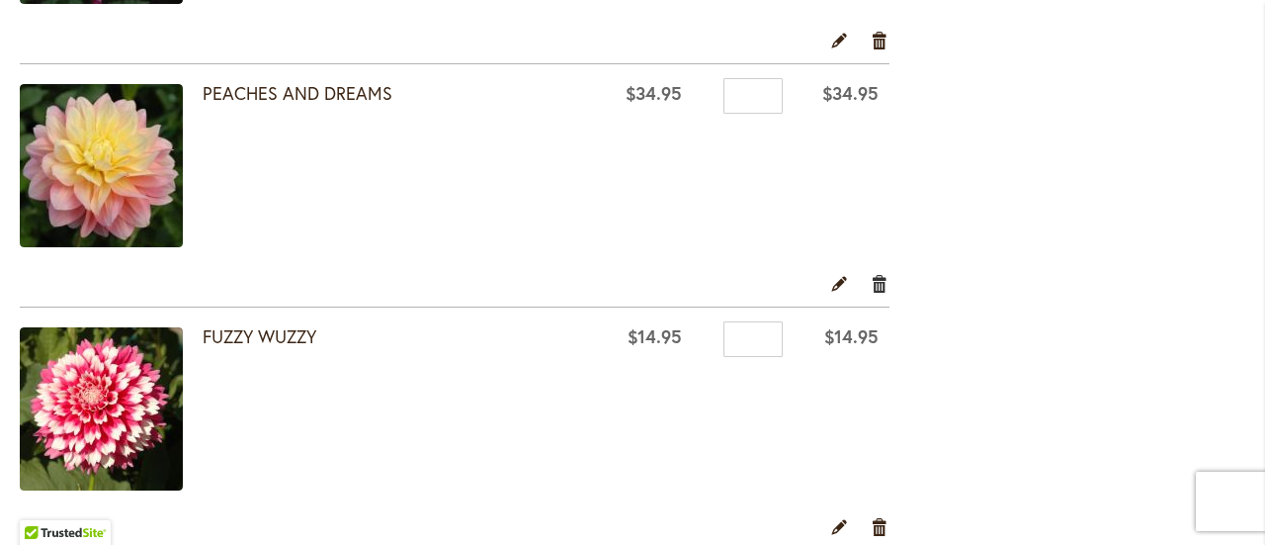
click at [880, 272] on link "Remove item" at bounding box center [880, 283] width 19 height 22
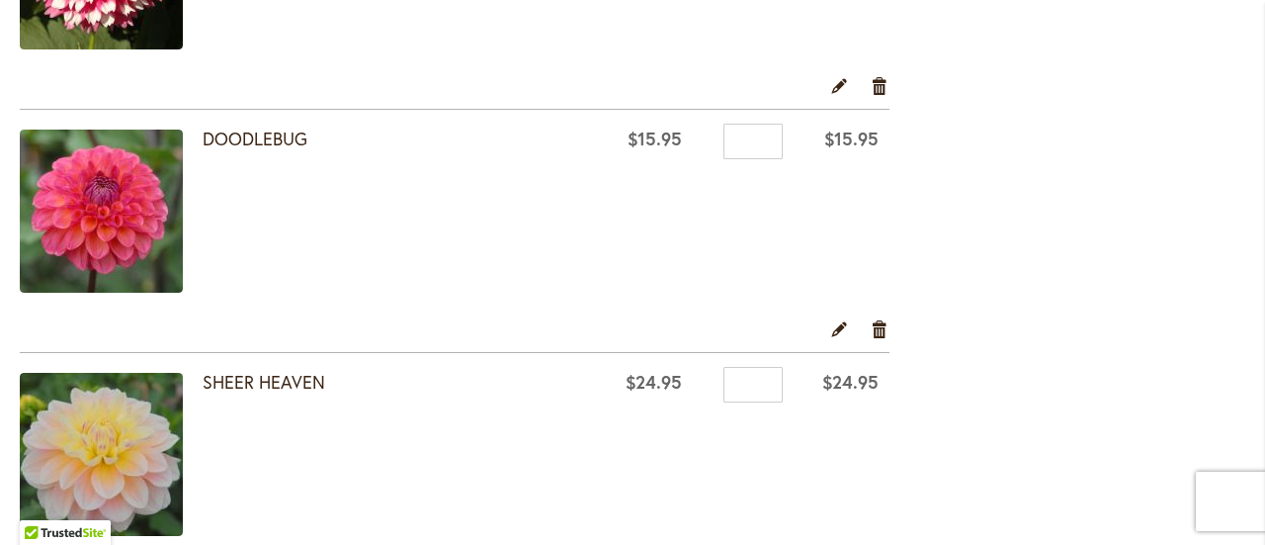
scroll to position [2966, 0]
click at [874, 319] on link "Remove item" at bounding box center [880, 328] width 19 height 22
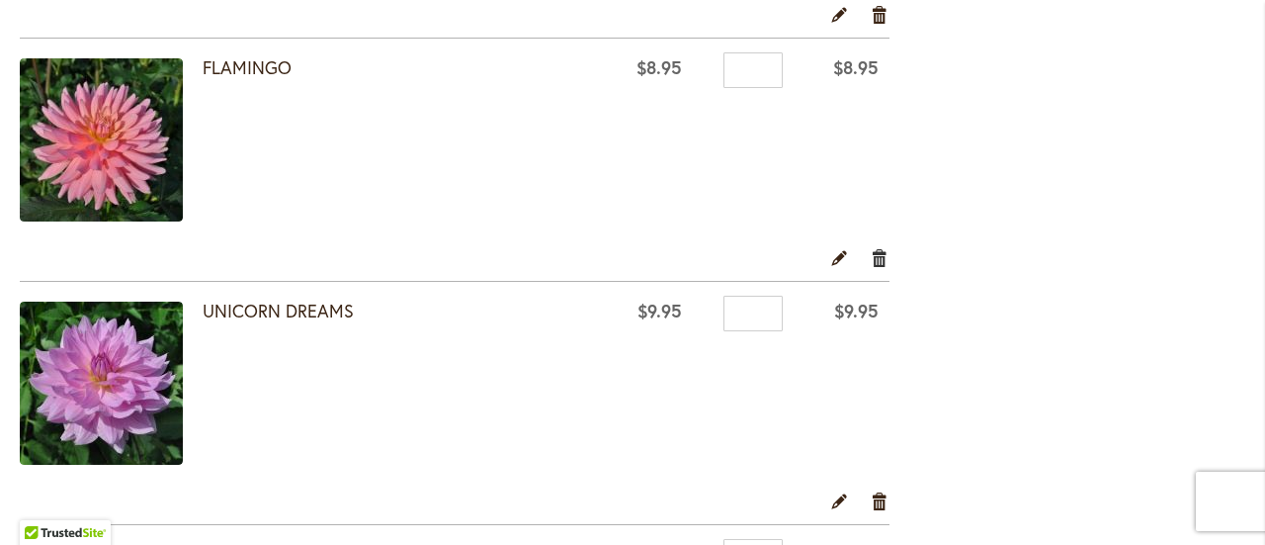
scroll to position [1186, 0]
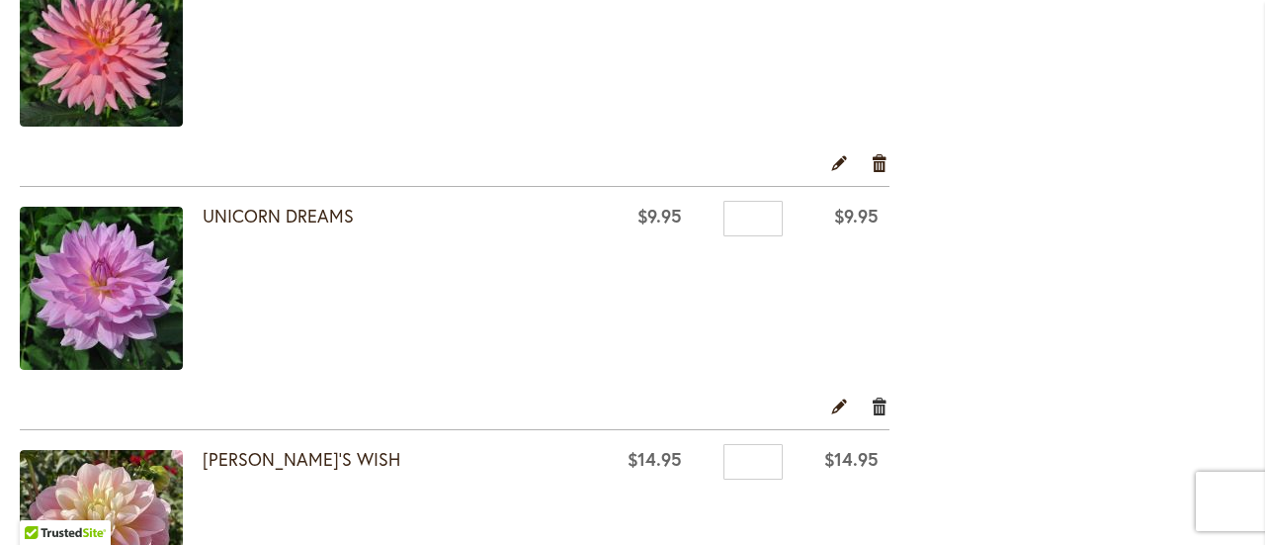
click at [872, 400] on link "Remove item" at bounding box center [880, 405] width 19 height 22
